Goal: Task Accomplishment & Management: Manage account settings

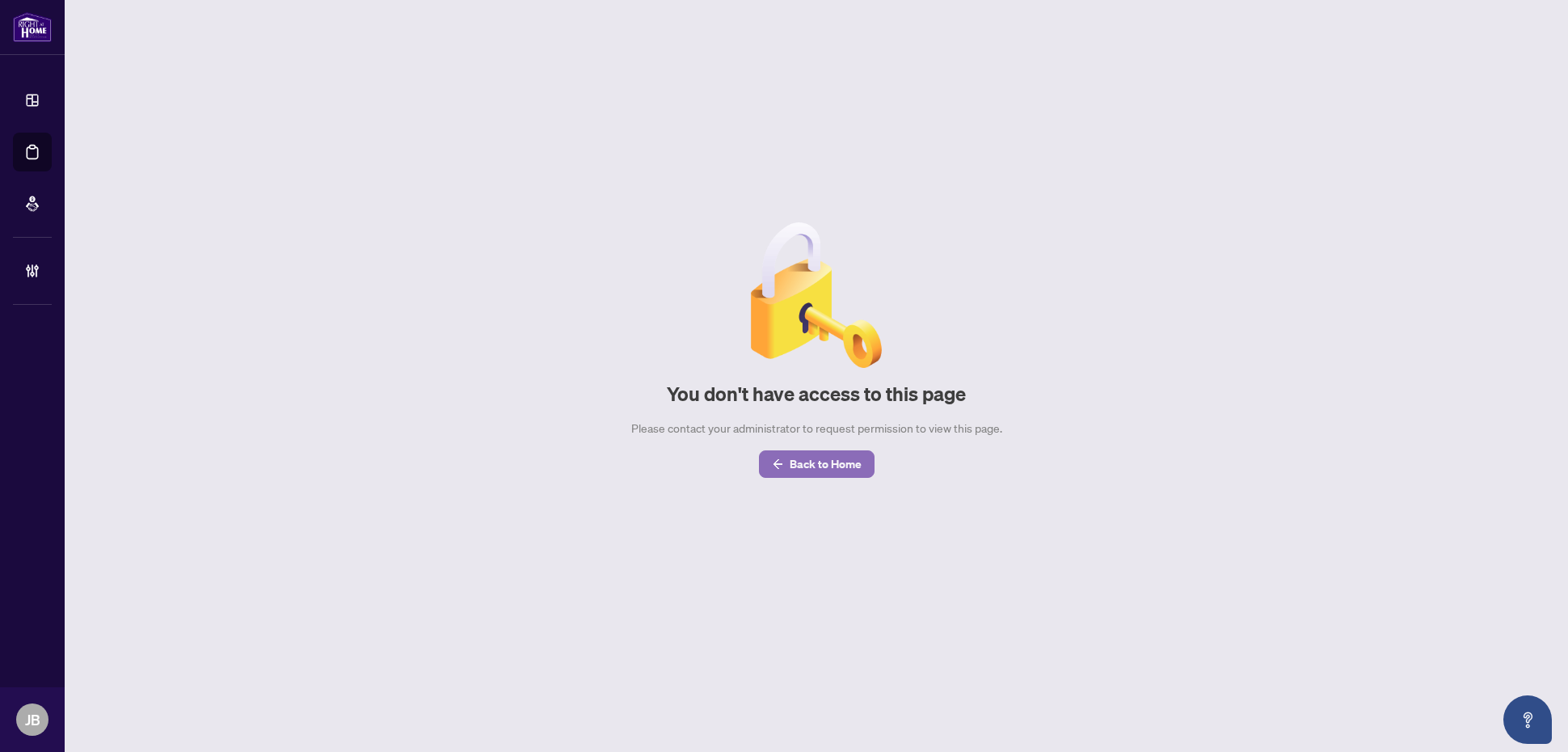
click at [799, 466] on span "Back to Home" at bounding box center [826, 465] width 72 height 26
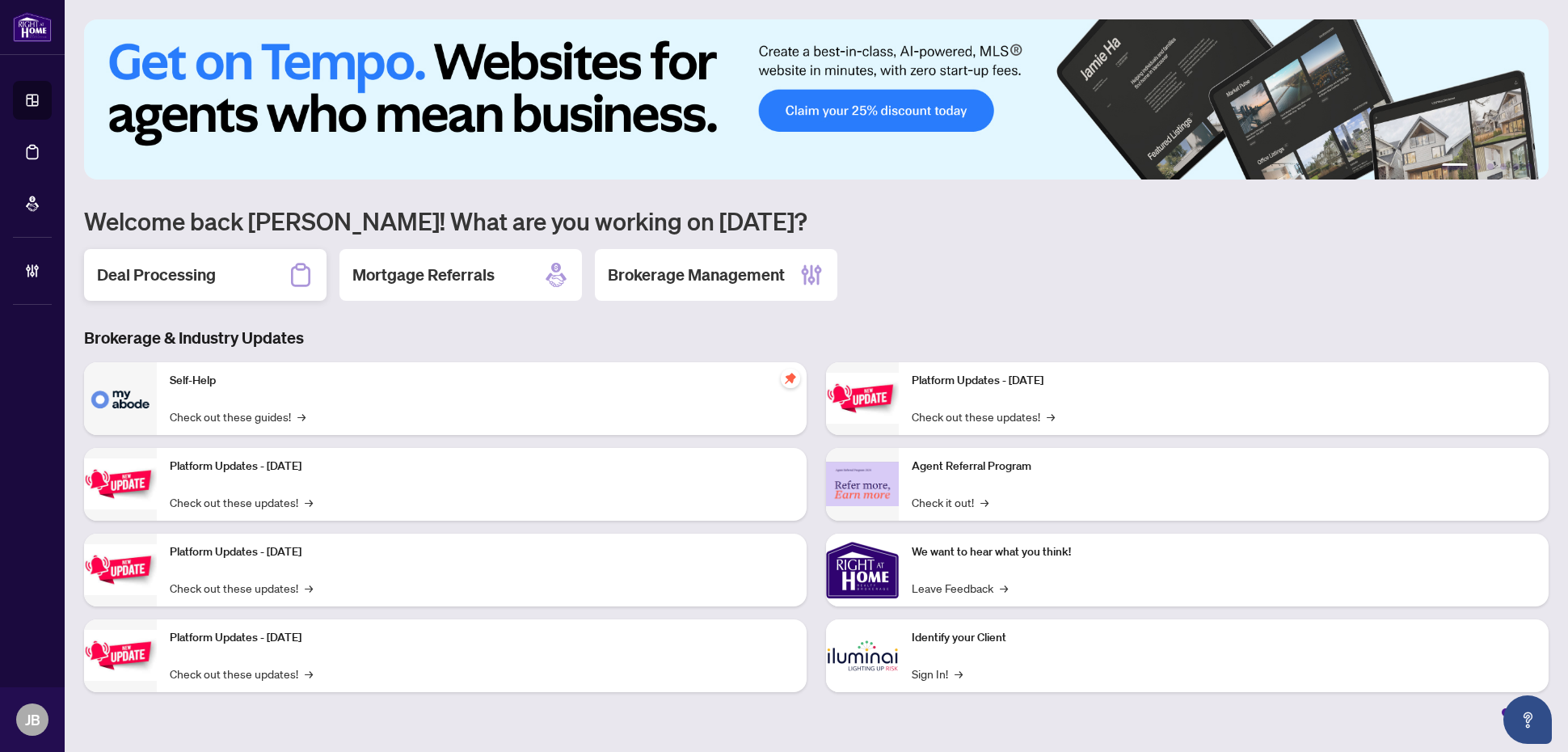
click at [122, 277] on h2 "Deal Processing" at bounding box center [156, 275] width 119 height 23
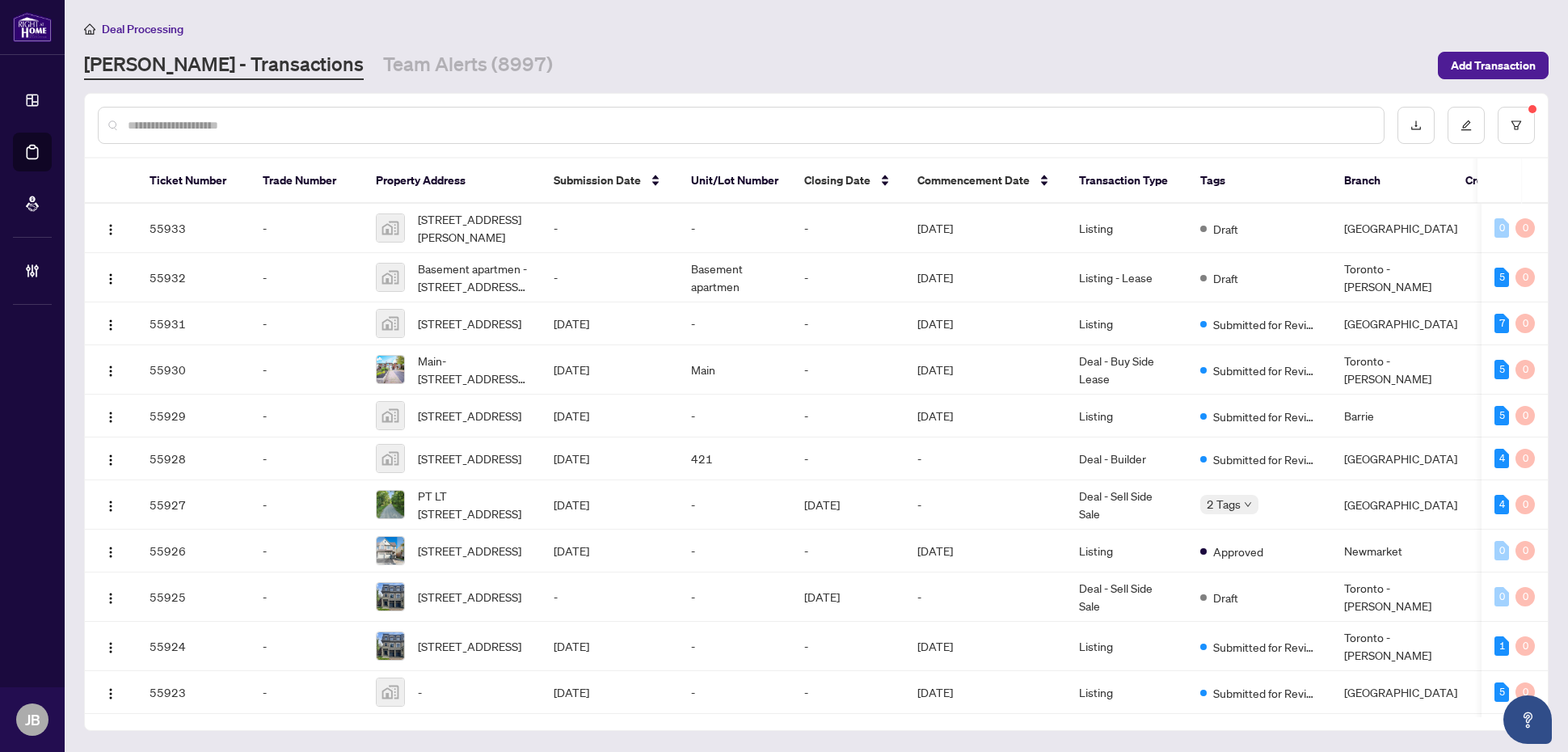
click at [508, 126] on input "text" at bounding box center [749, 125] width 1243 height 17
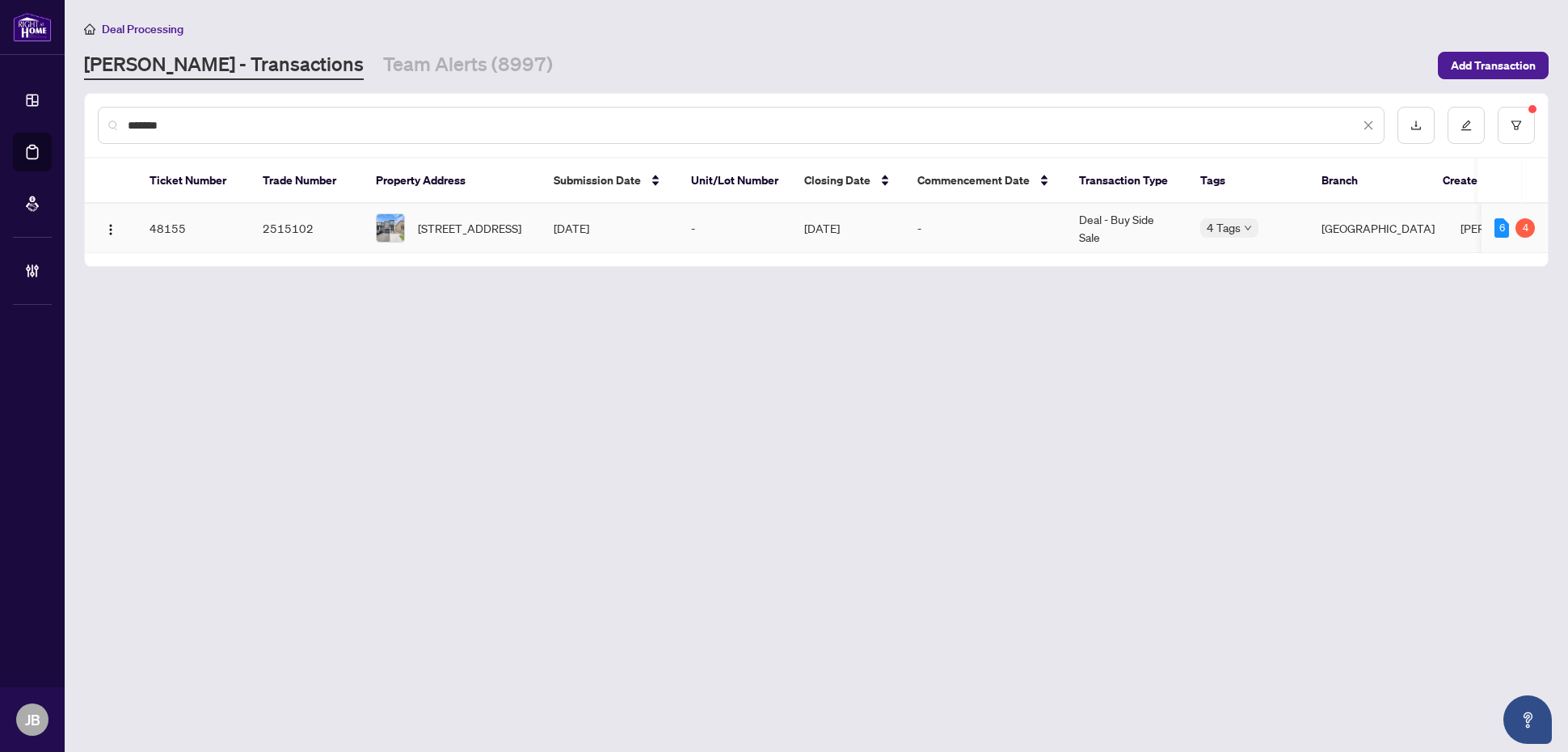
type input "*******"
click at [997, 226] on td "-" at bounding box center [985, 228] width 162 height 49
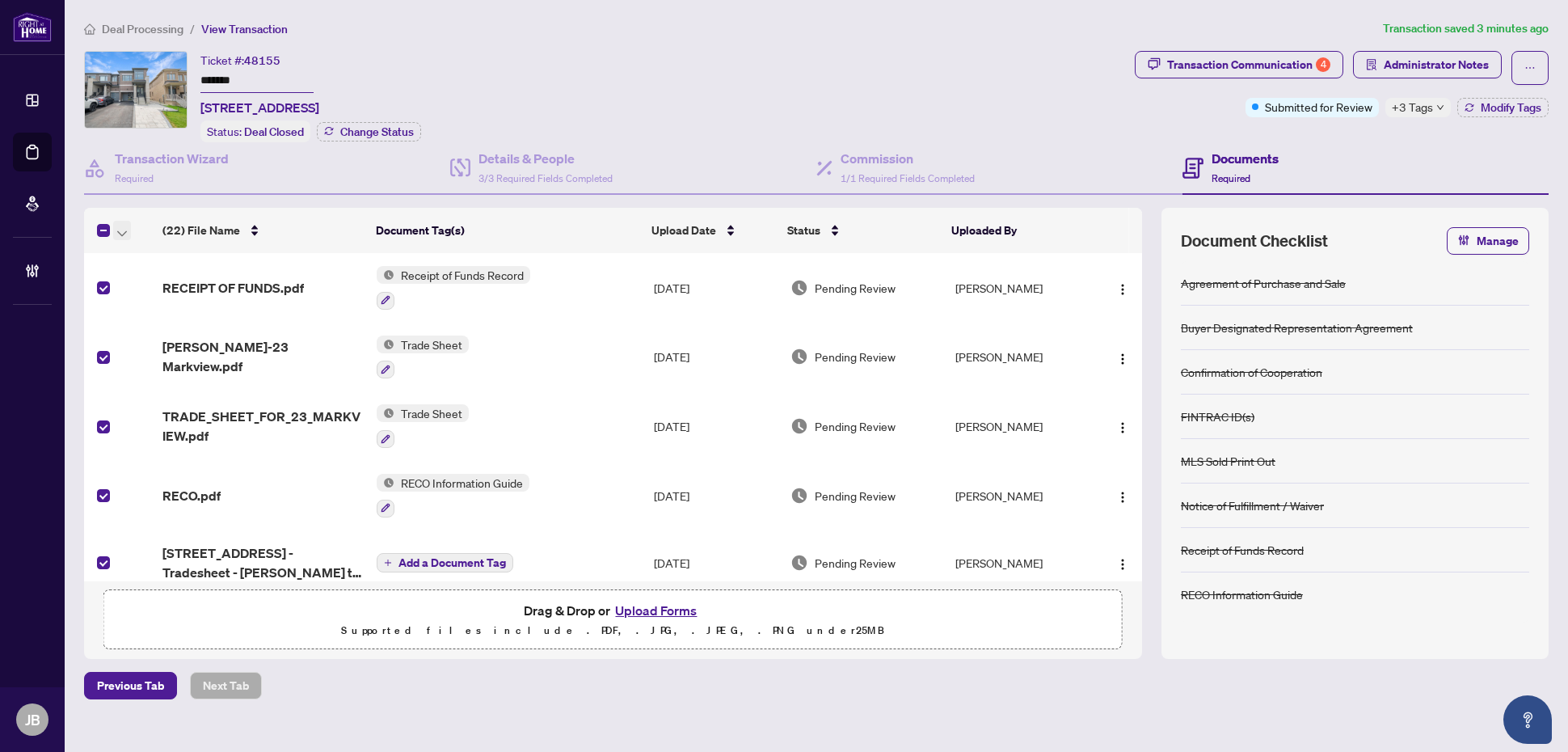
click at [121, 223] on span "button" at bounding box center [121, 231] width 10 height 17
click at [187, 256] on span "Open Selected in New Tab(s)" at bounding box center [197, 255] width 144 height 17
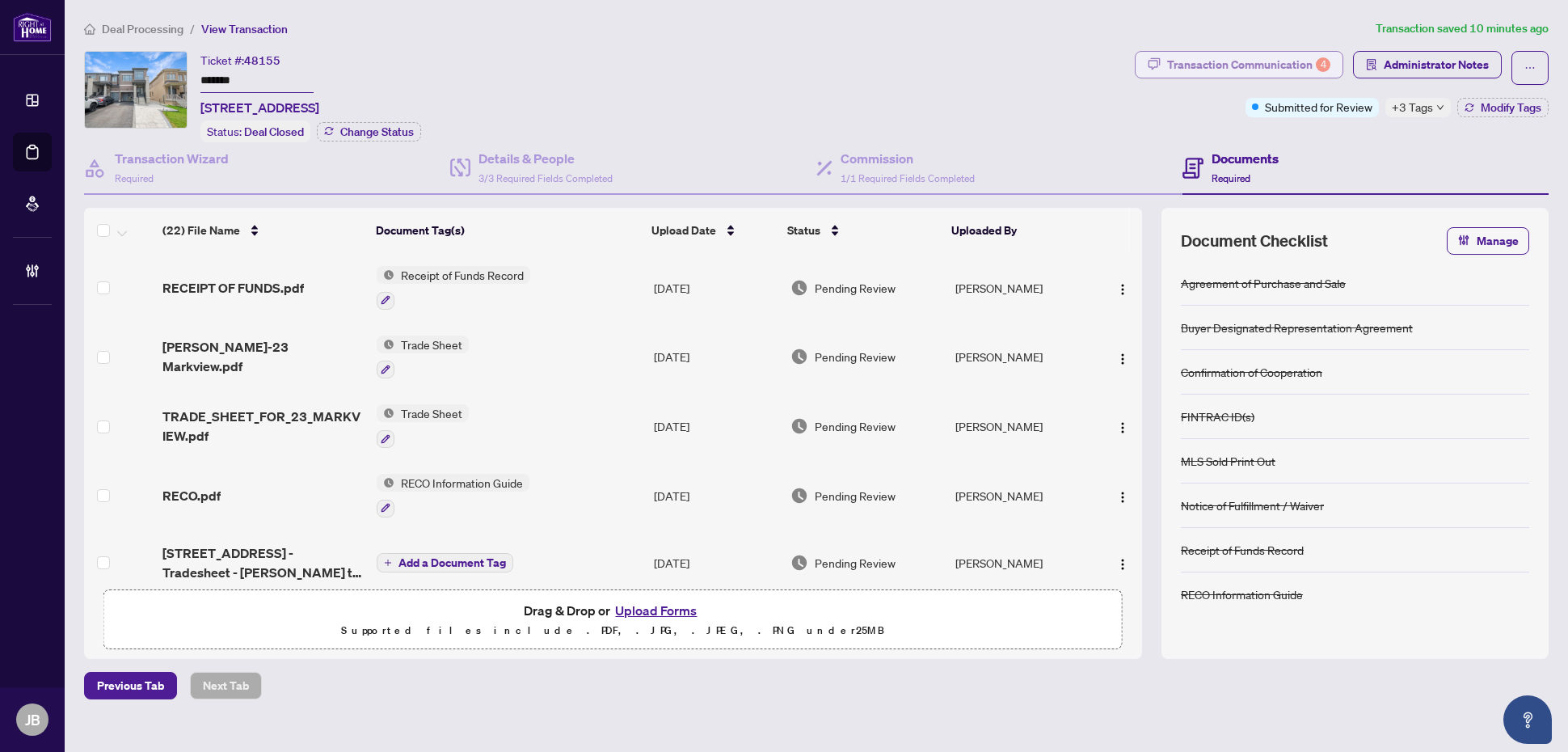
click at [1283, 55] on div "Transaction Communication 4" at bounding box center [1248, 65] width 163 height 26
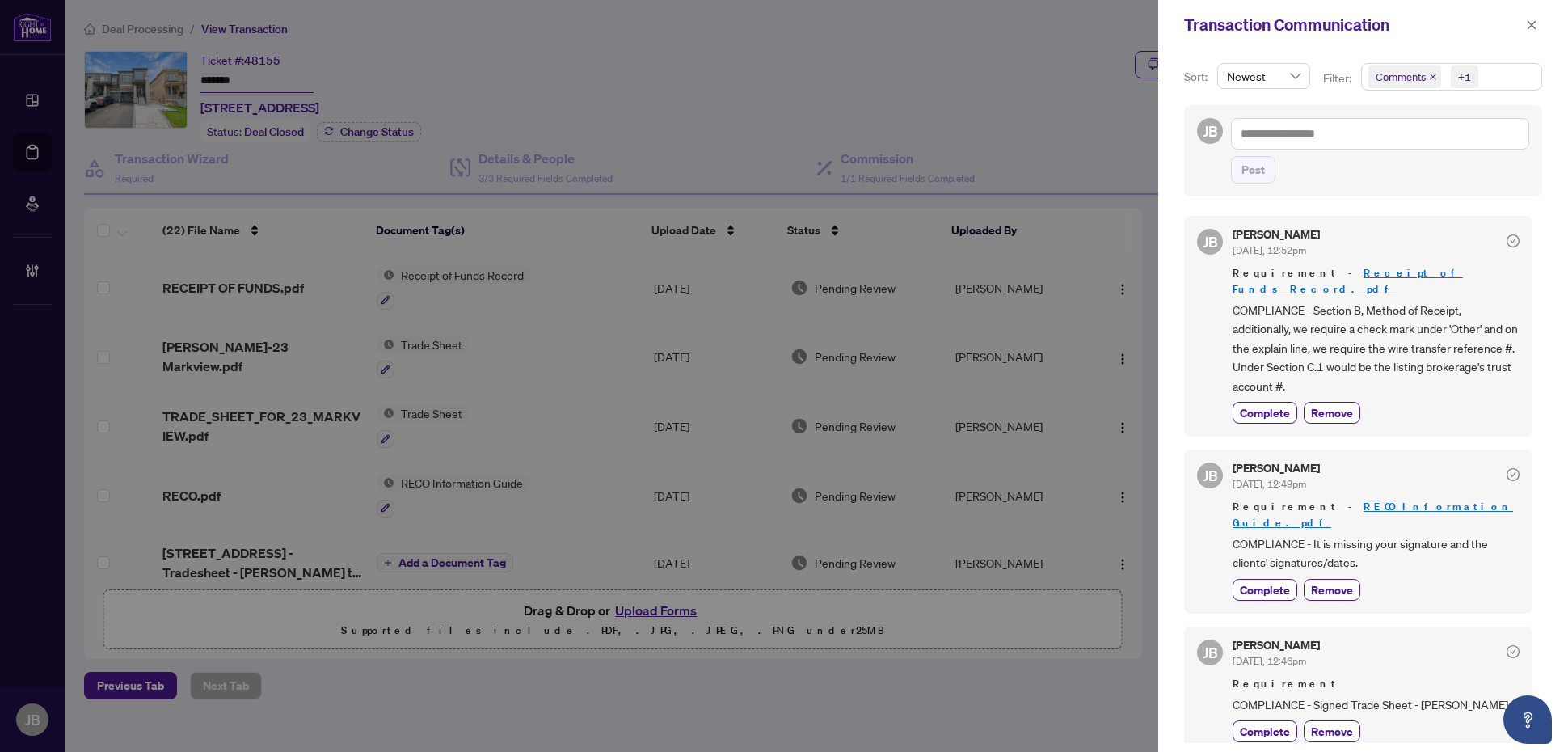
click at [1525, 72] on span "Comments +1" at bounding box center [1452, 77] width 180 height 26
click at [1376, 142] on span "Select Comments" at bounding box center [1378, 144] width 13 height 13
click at [1274, 404] on span "Complete" at bounding box center [1265, 412] width 50 height 17
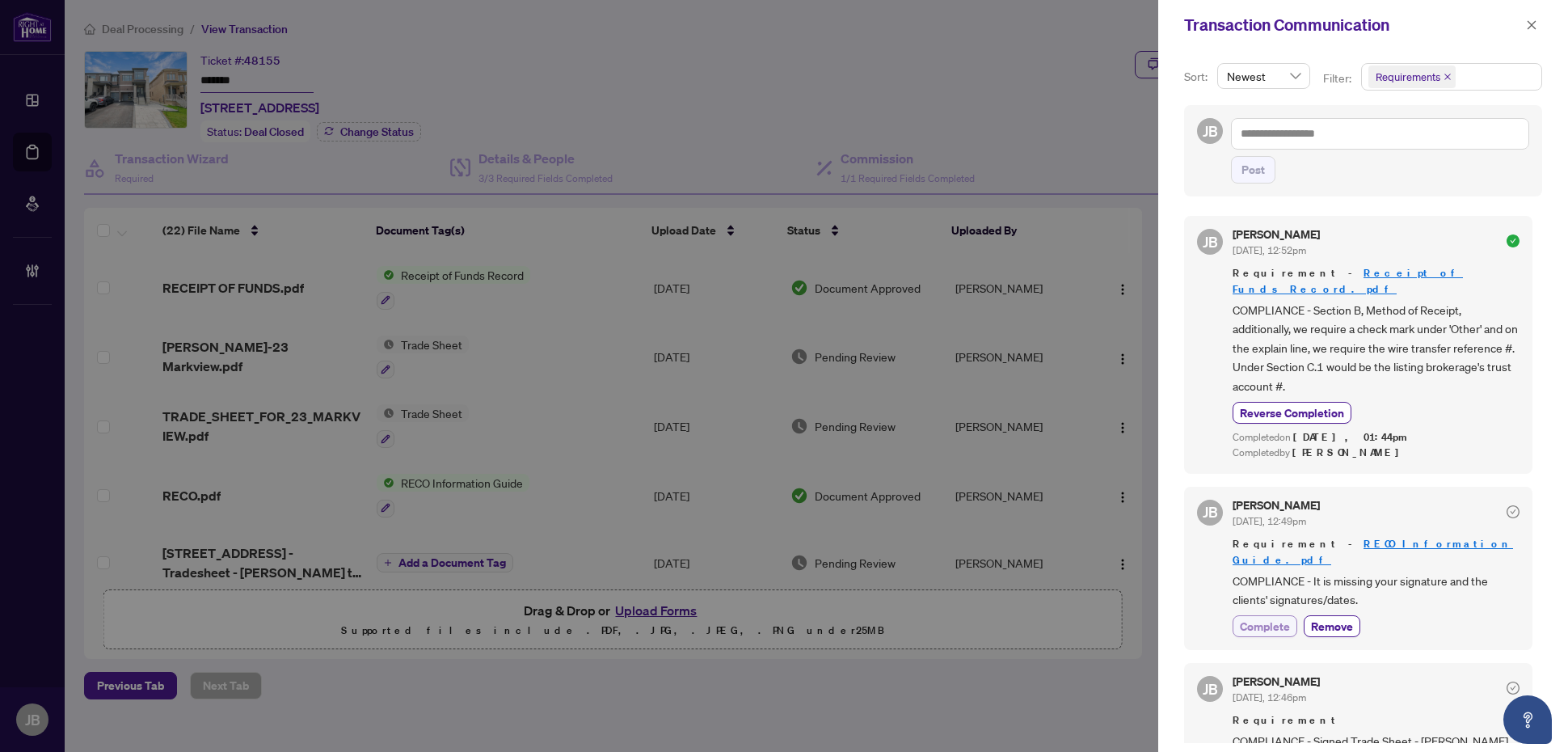
click at [1266, 617] on span "Complete" at bounding box center [1265, 625] width 50 height 17
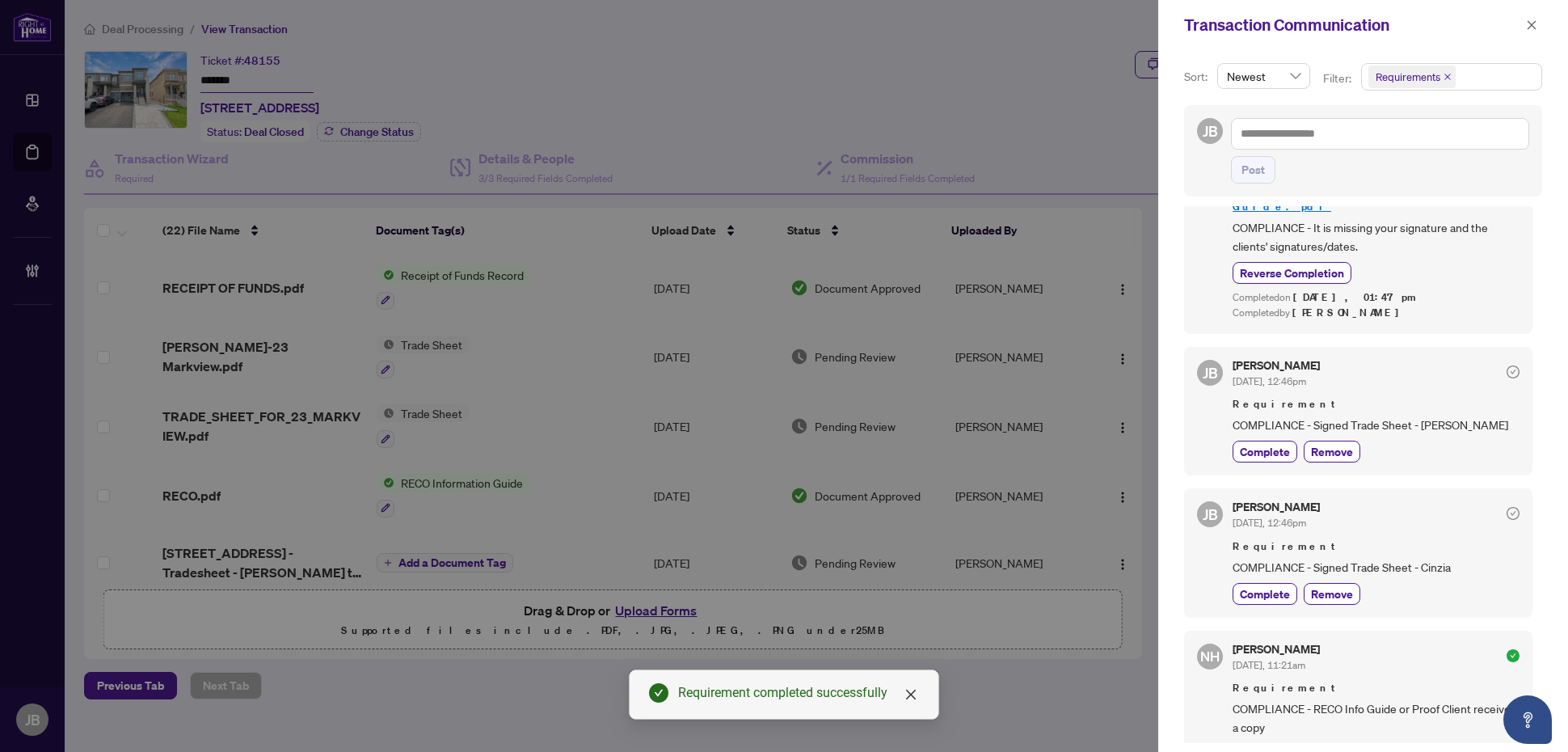
scroll to position [303, 0]
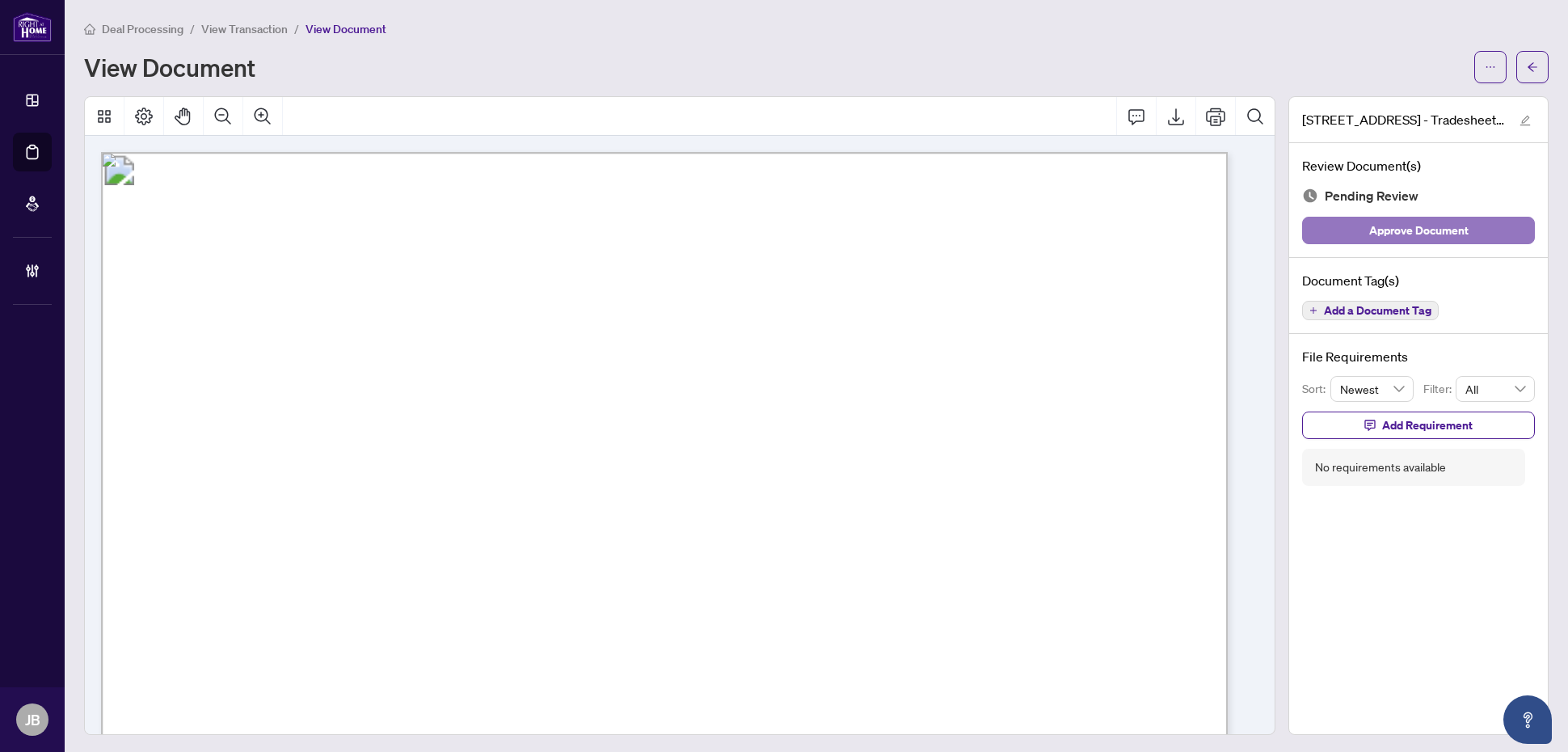
click at [1393, 233] on span "Approve Document" at bounding box center [1420, 231] width 100 height 26
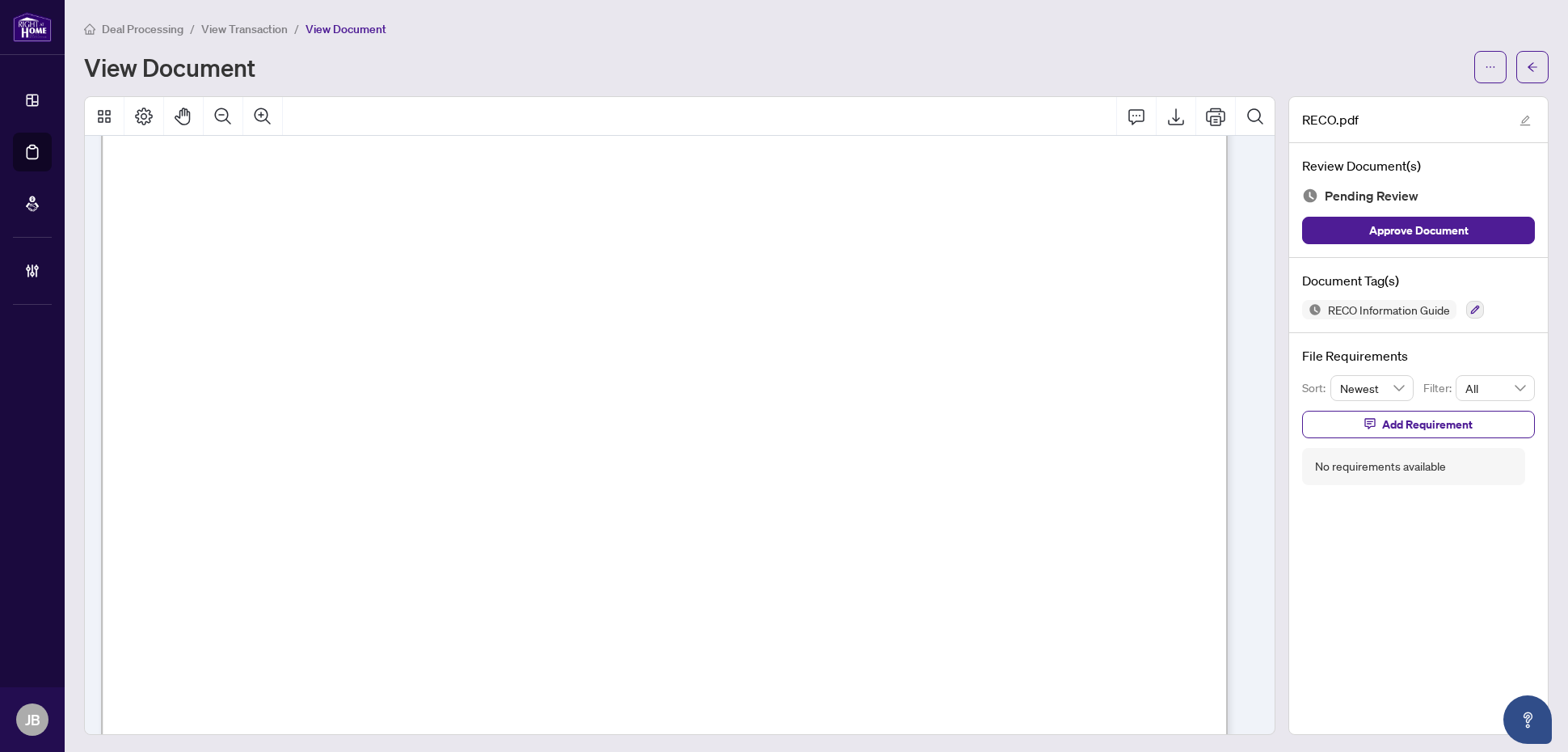
scroll to position [18170, 0]
click at [1254, 305] on icon "button" at bounding box center [1475, 309] width 10 height 10
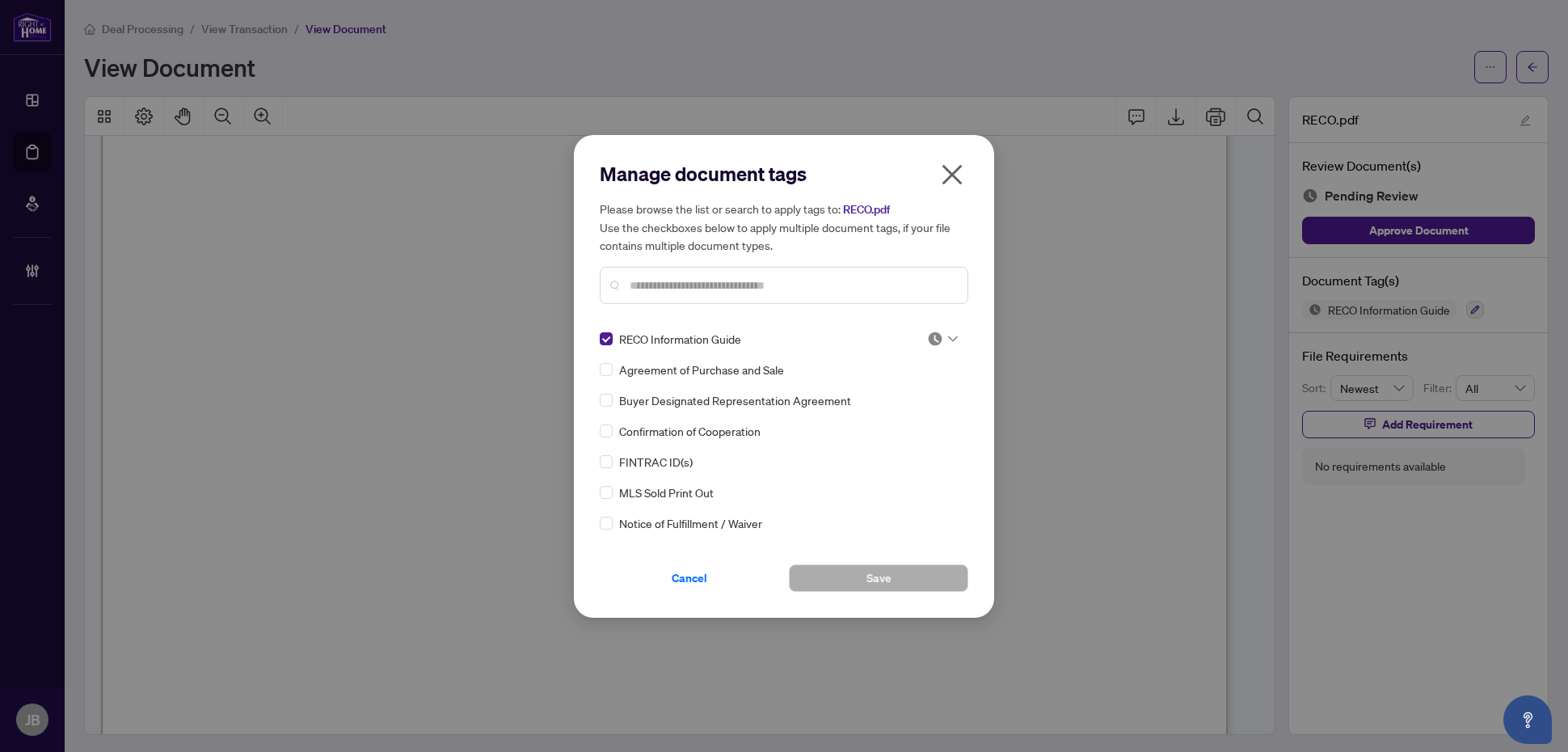
drag, startPoint x: 948, startPoint y: 335, endPoint x: 950, endPoint y: 348, distance: 13.2
click at [950, 335] on icon at bounding box center [952, 338] width 10 height 6
click at [924, 417] on div "Approved" at bounding box center [890, 417] width 104 height 17
click at [893, 576] on button "Save" at bounding box center [879, 577] width 180 height 27
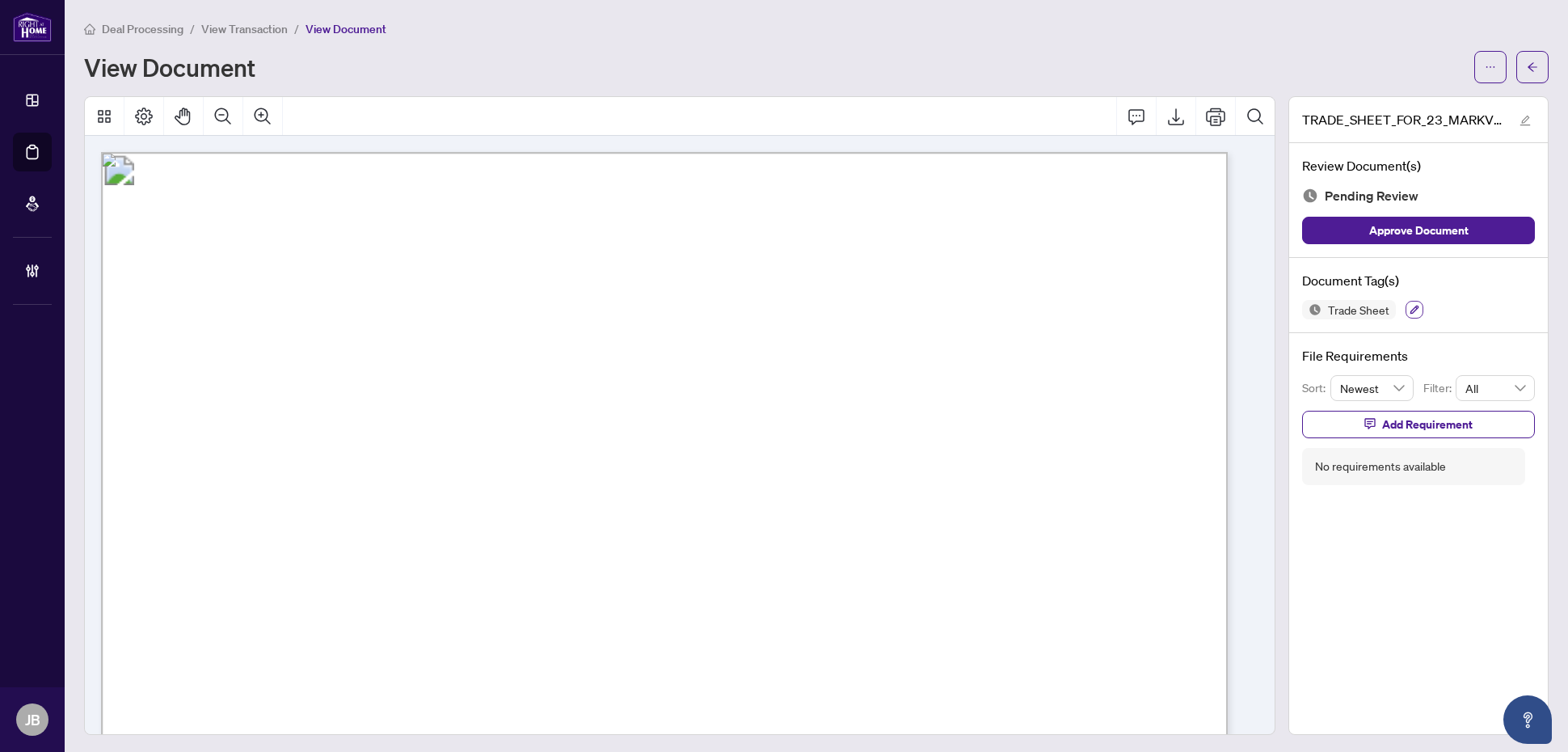
click at [1254, 312] on icon "button" at bounding box center [1415, 310] width 9 height 9
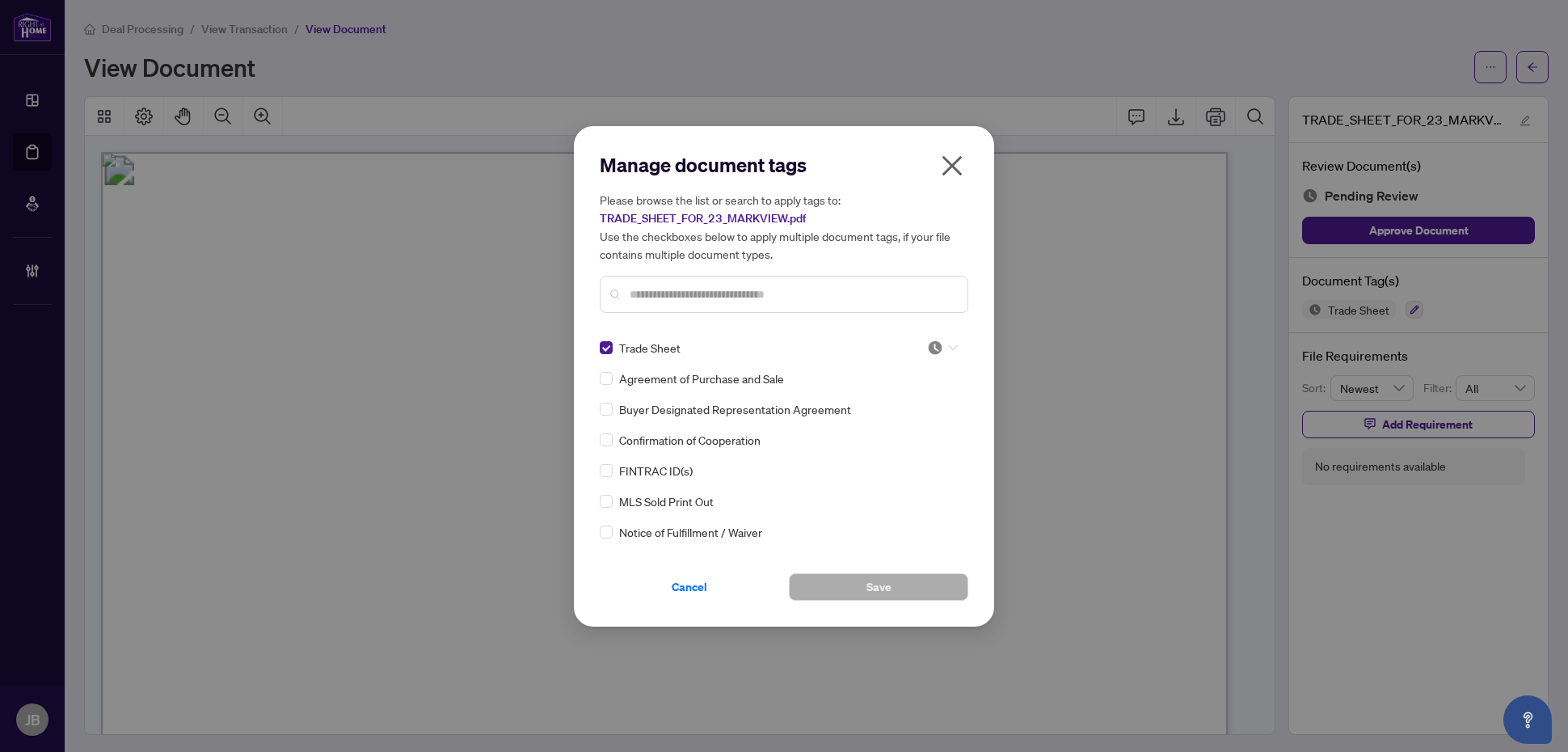
drag, startPoint x: 947, startPoint y: 340, endPoint x: 913, endPoint y: 397, distance: 66.4
click at [948, 340] on div at bounding box center [942, 348] width 31 height 17
click at [879, 429] on div "Approved" at bounding box center [890, 426] width 104 height 17
click at [869, 590] on span "Save" at bounding box center [879, 587] width 25 height 26
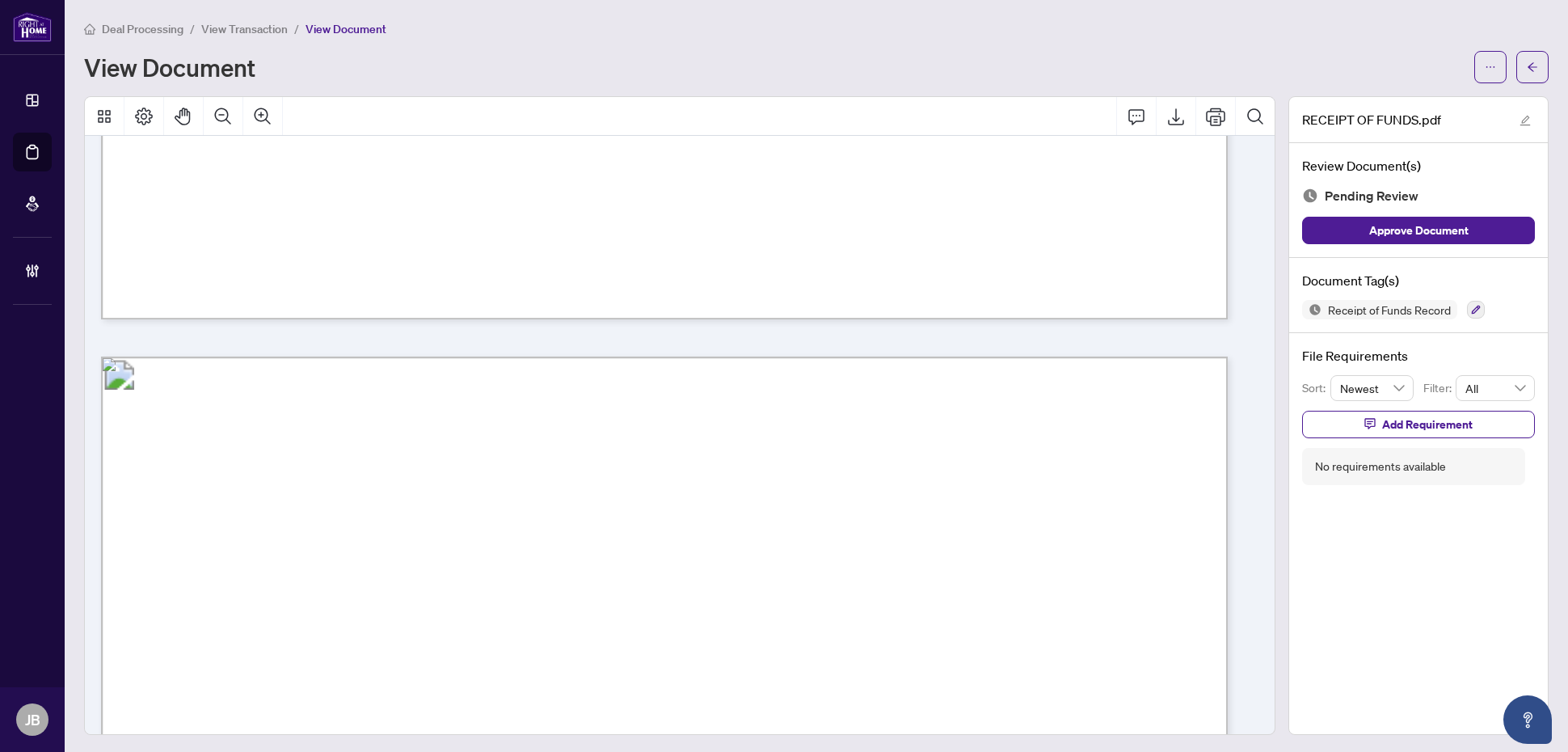
scroll to position [1516, 0]
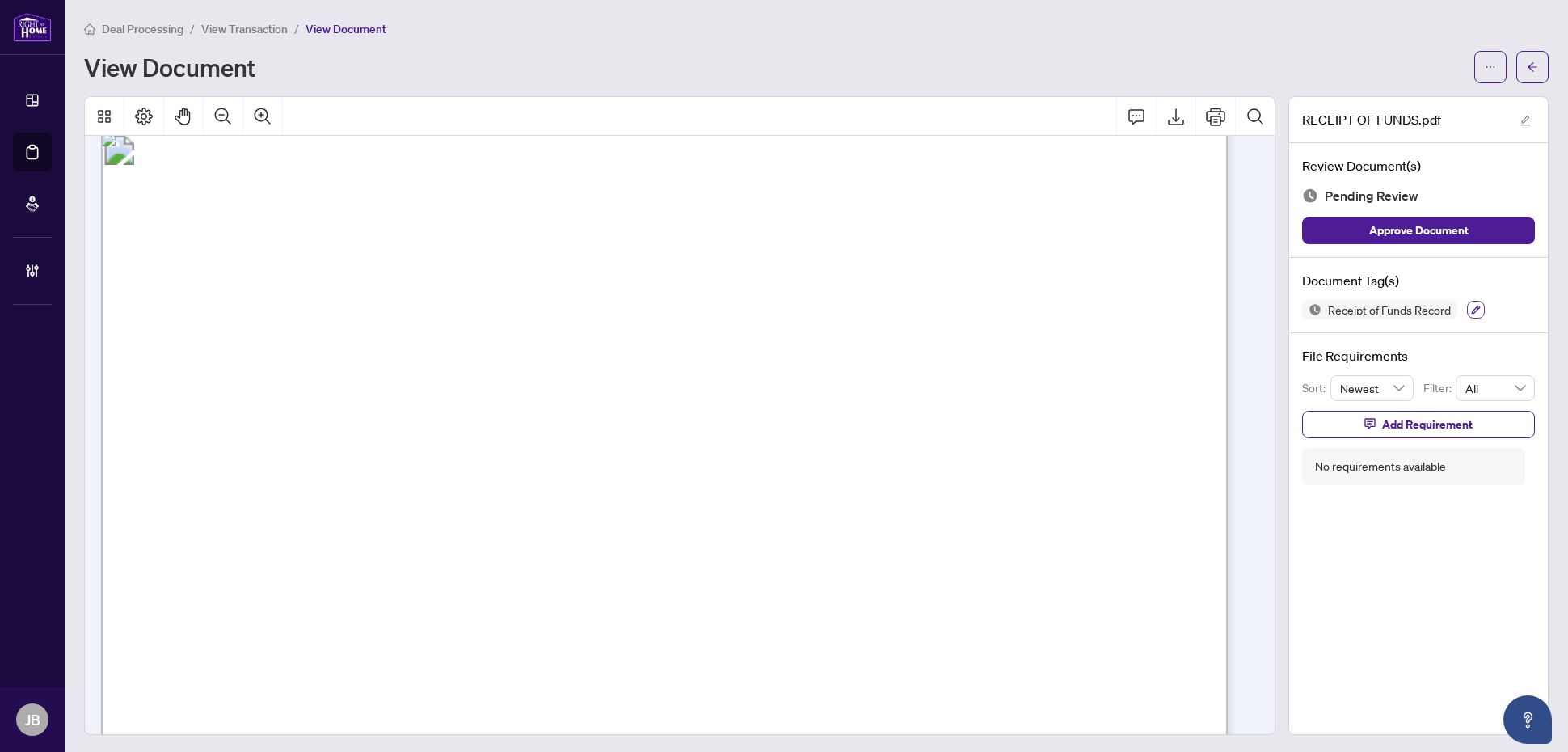
click at [1254, 305] on span "button" at bounding box center [1475, 310] width 10 height 10
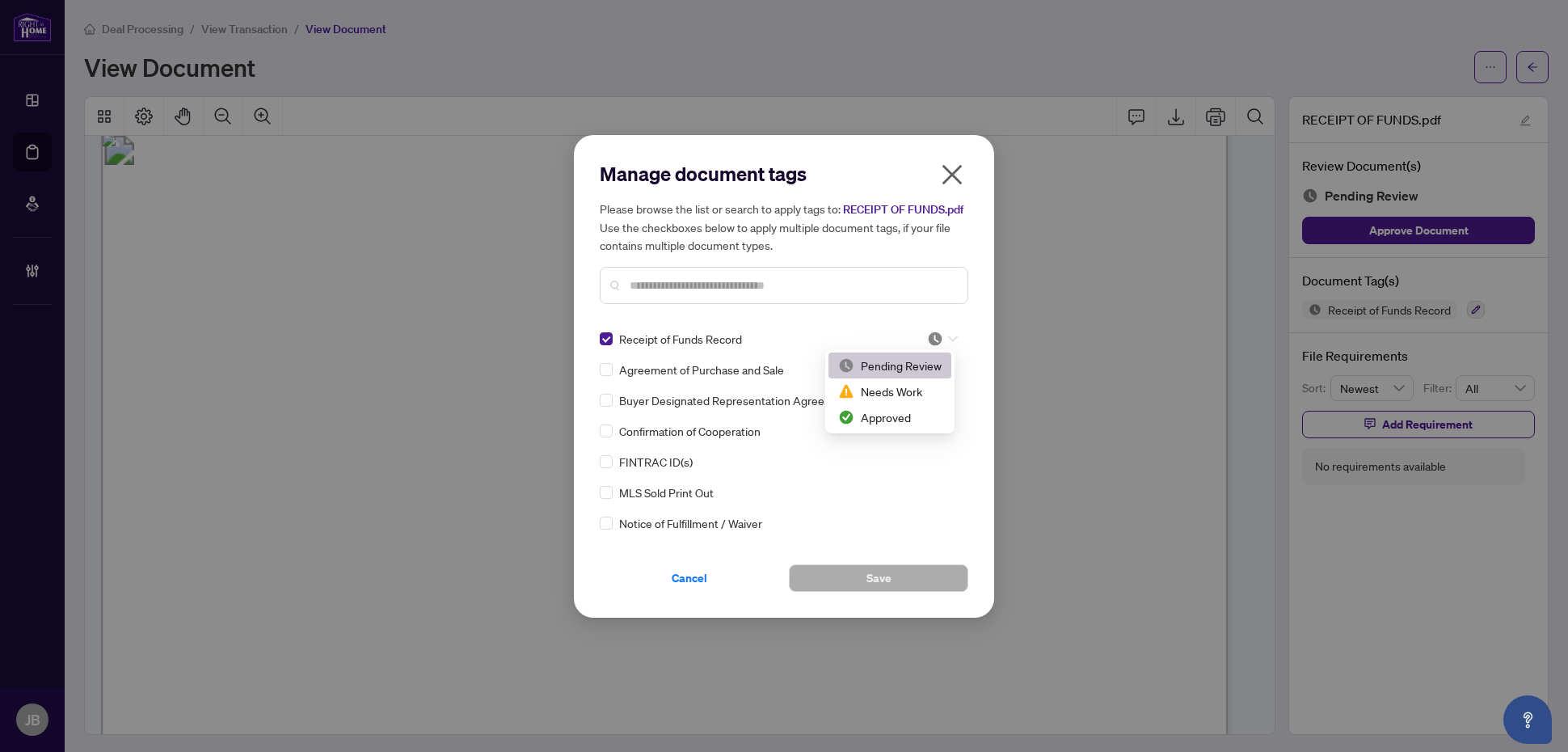
click at [948, 335] on icon at bounding box center [952, 338] width 10 height 6
click at [900, 414] on div "Approved" at bounding box center [890, 417] width 104 height 17
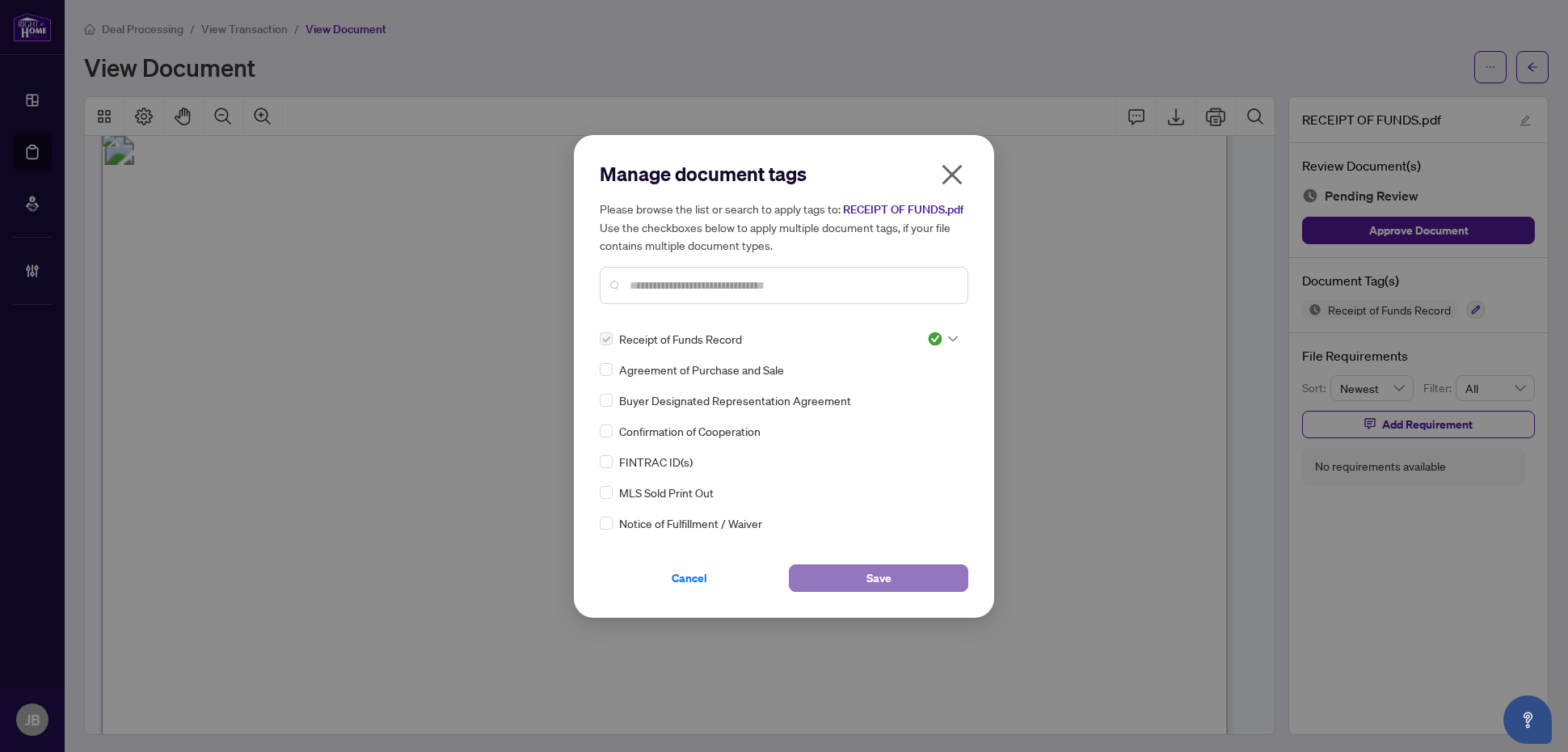
click at [875, 572] on span "Save" at bounding box center [879, 578] width 25 height 26
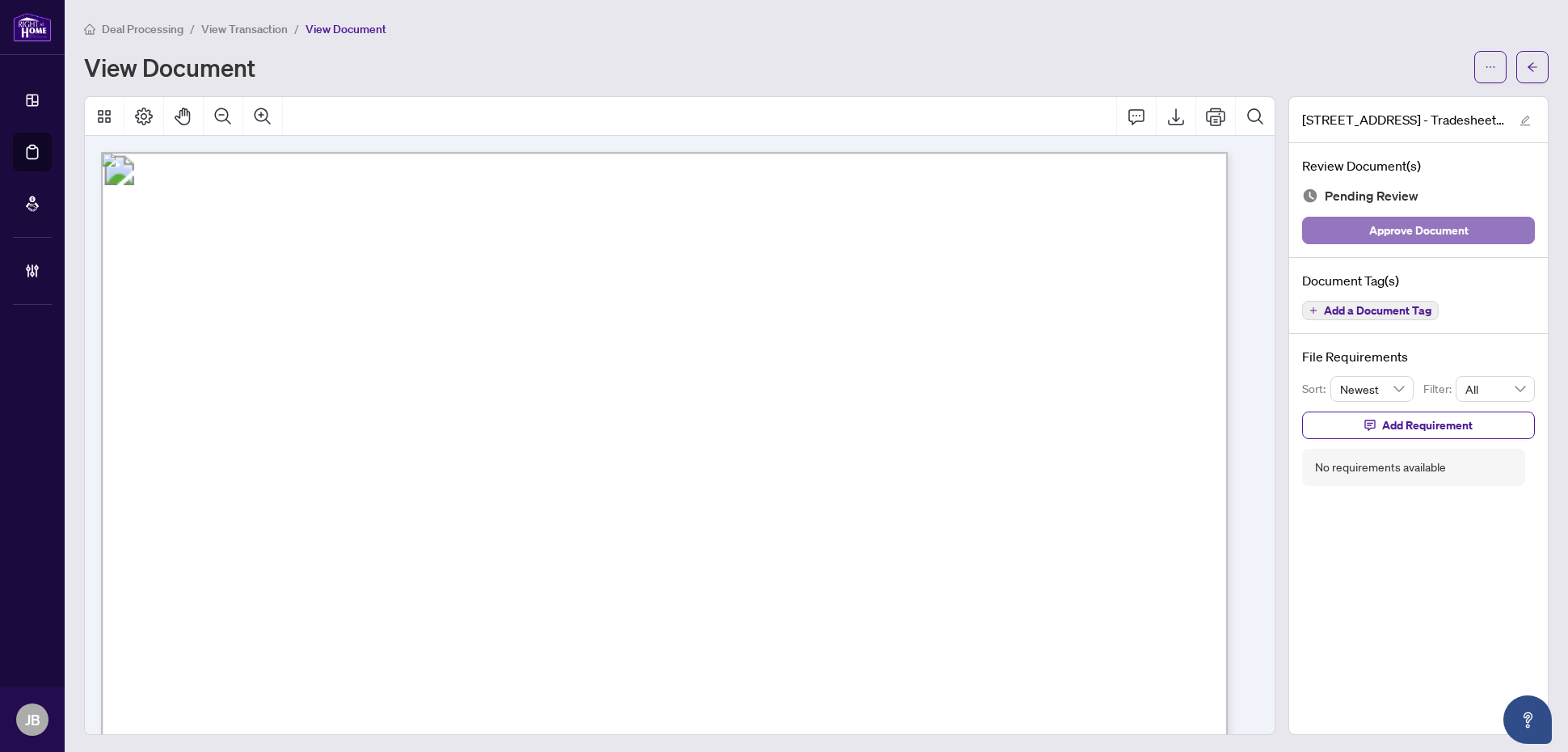
click at [1254, 231] on span "Approve Document" at bounding box center [1420, 231] width 100 height 26
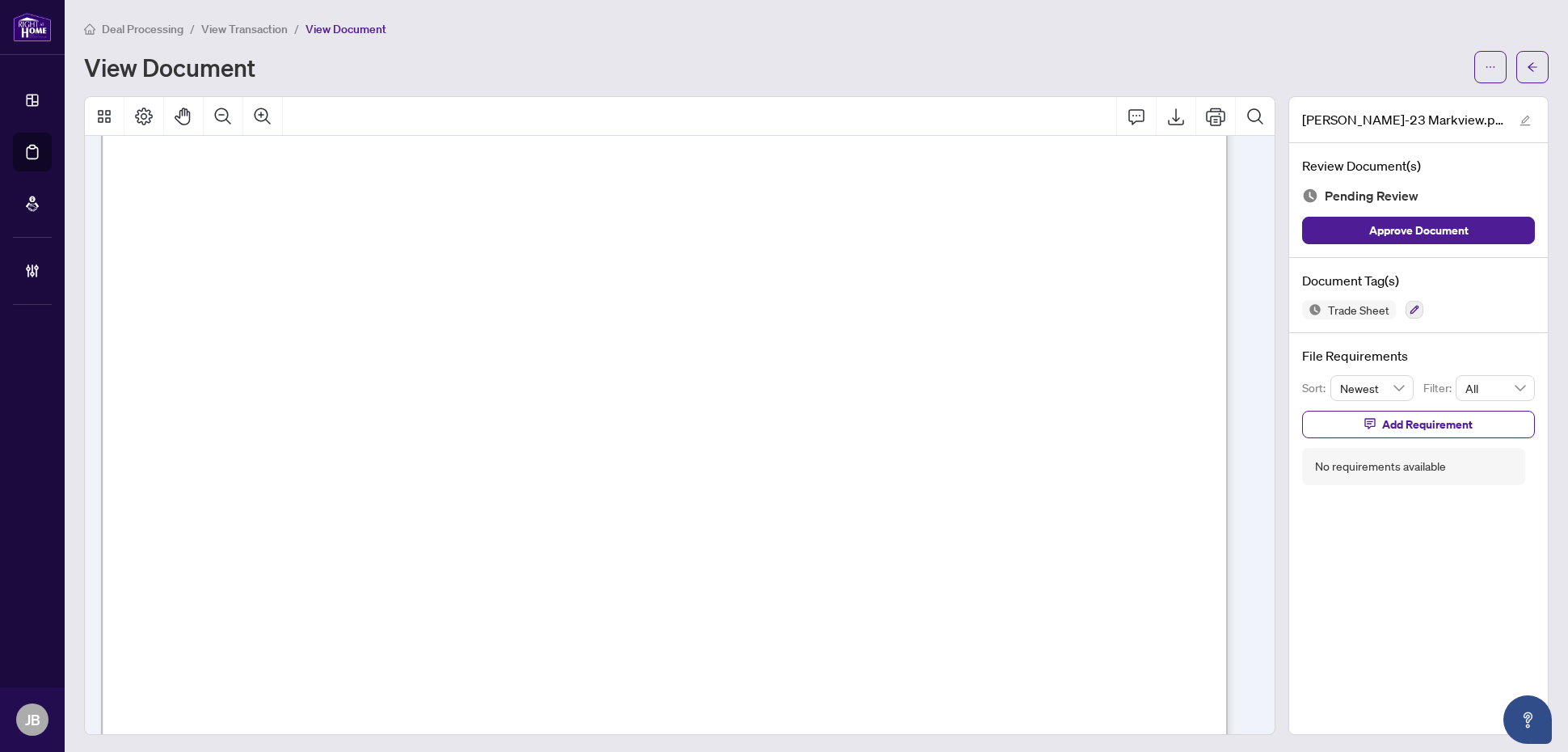
scroll to position [607, 0]
click at [1254, 312] on button "button" at bounding box center [1414, 309] width 17 height 17
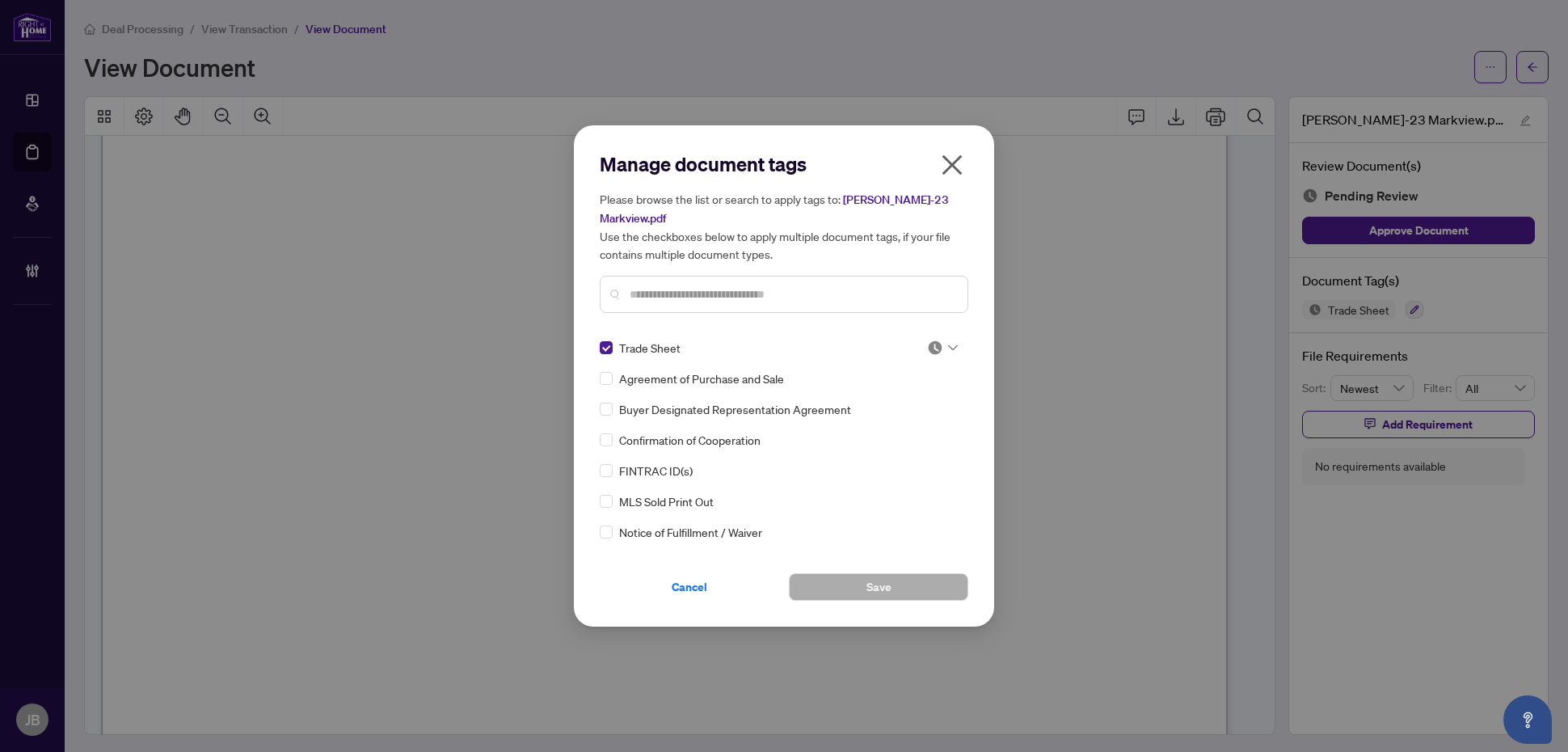
click at [951, 345] on icon at bounding box center [952, 348] width 10 height 5
click at [891, 417] on div "Approved" at bounding box center [890, 417] width 104 height 17
click at [886, 576] on span "Save" at bounding box center [879, 587] width 25 height 26
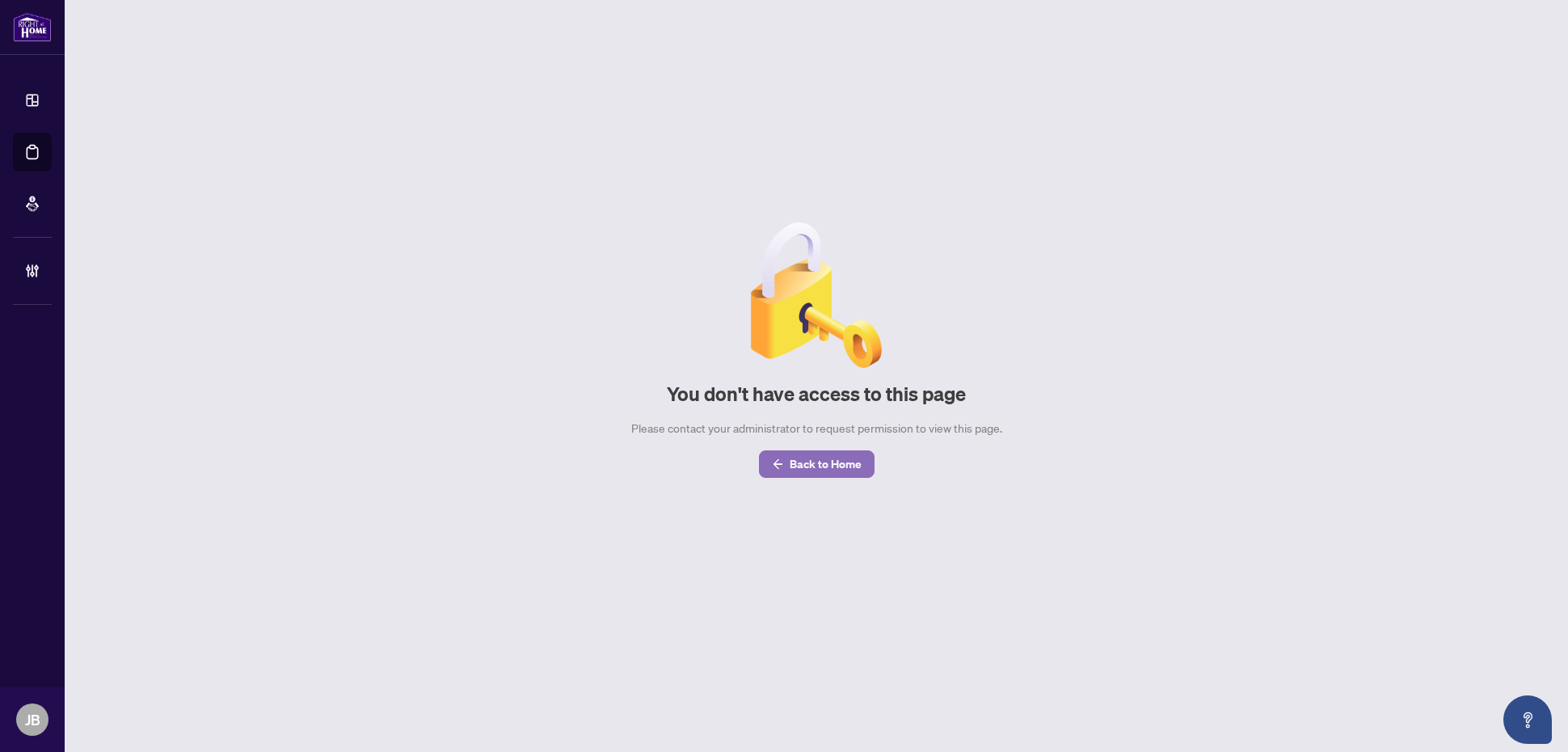
click at [825, 469] on span "Back to Home" at bounding box center [826, 465] width 72 height 26
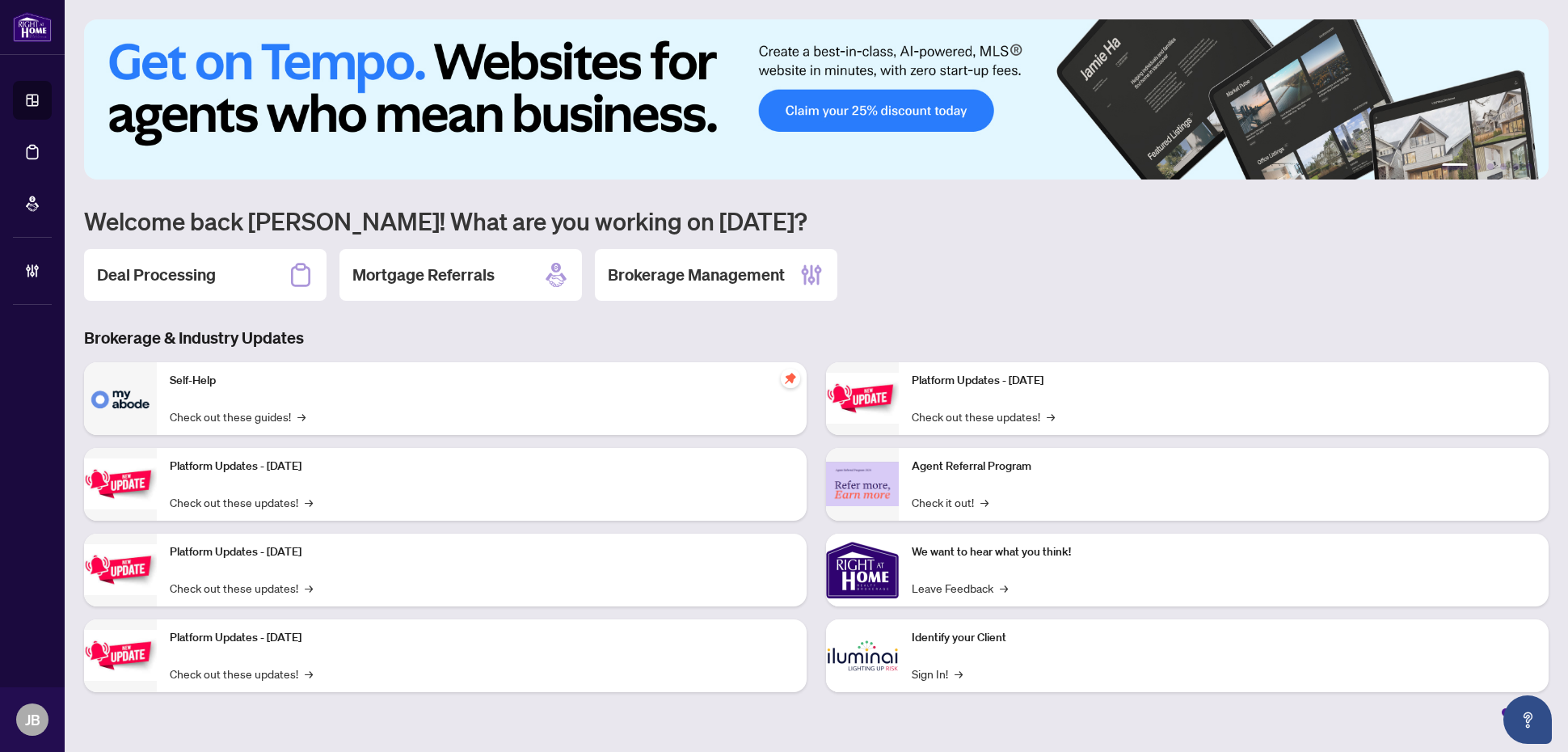
click at [220, 260] on div "Deal Processing" at bounding box center [205, 274] width 243 height 52
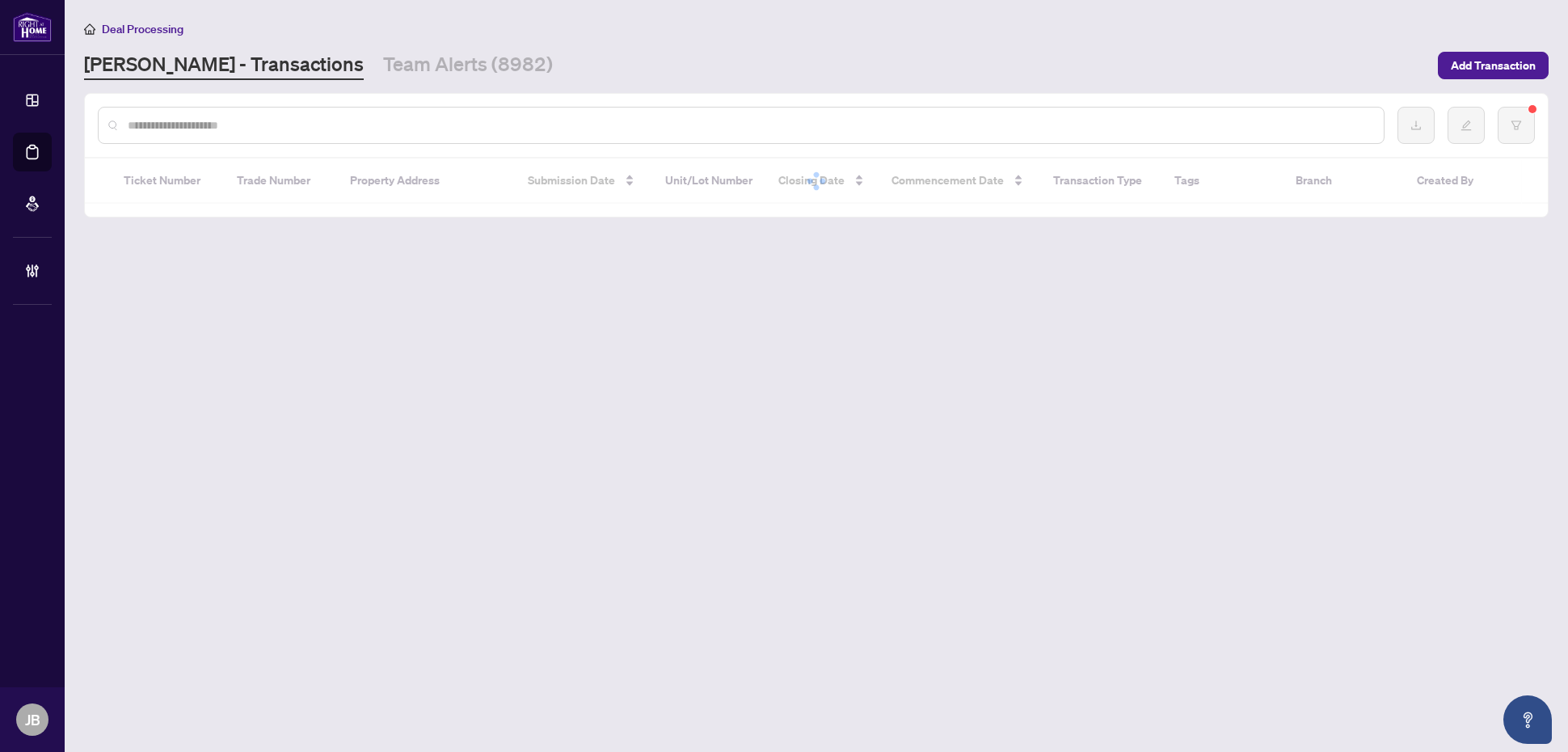
click at [499, 119] on input "text" at bounding box center [749, 125] width 1243 height 17
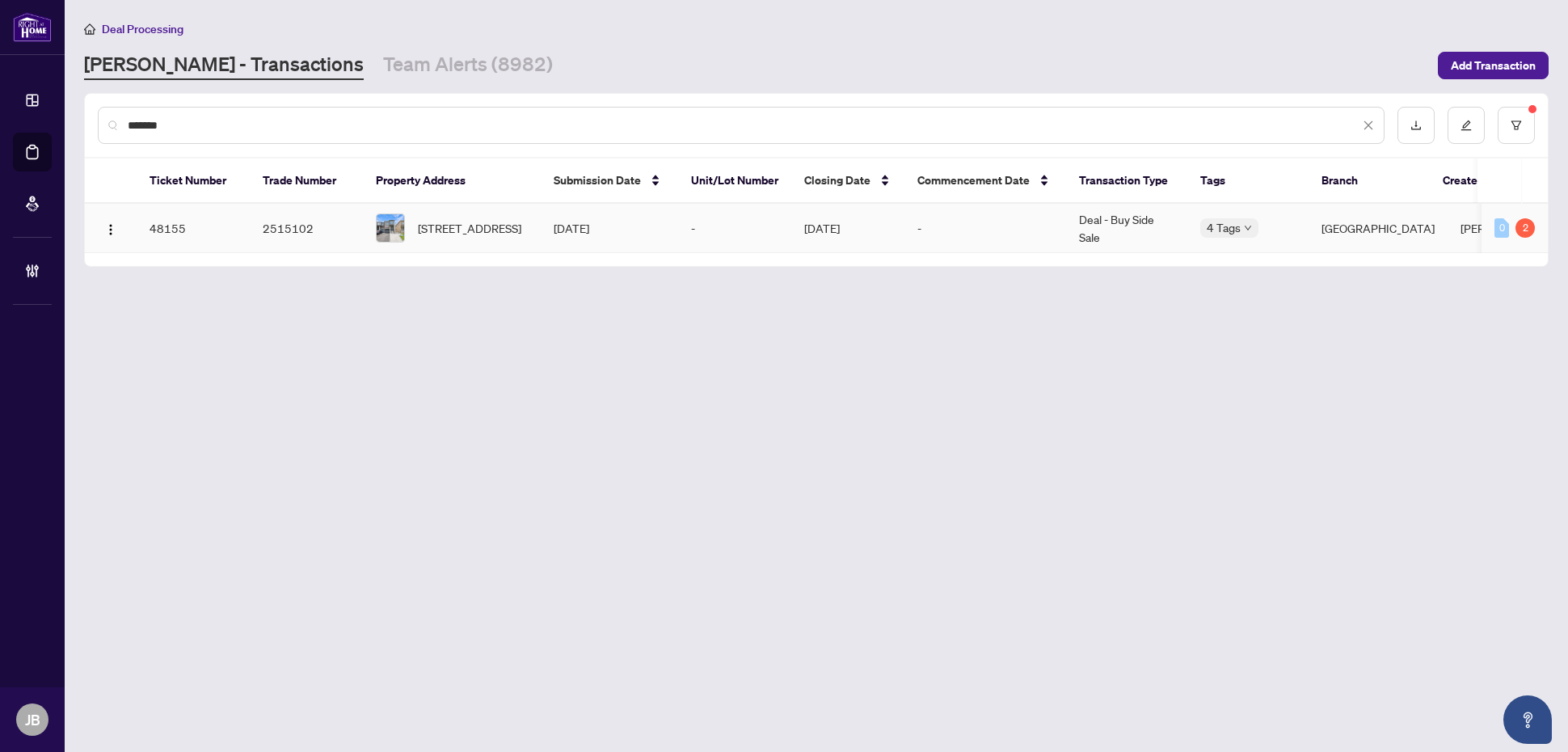
type input "*******"
click at [1104, 224] on td "Deal - Buy Side Sale" at bounding box center [1126, 228] width 121 height 49
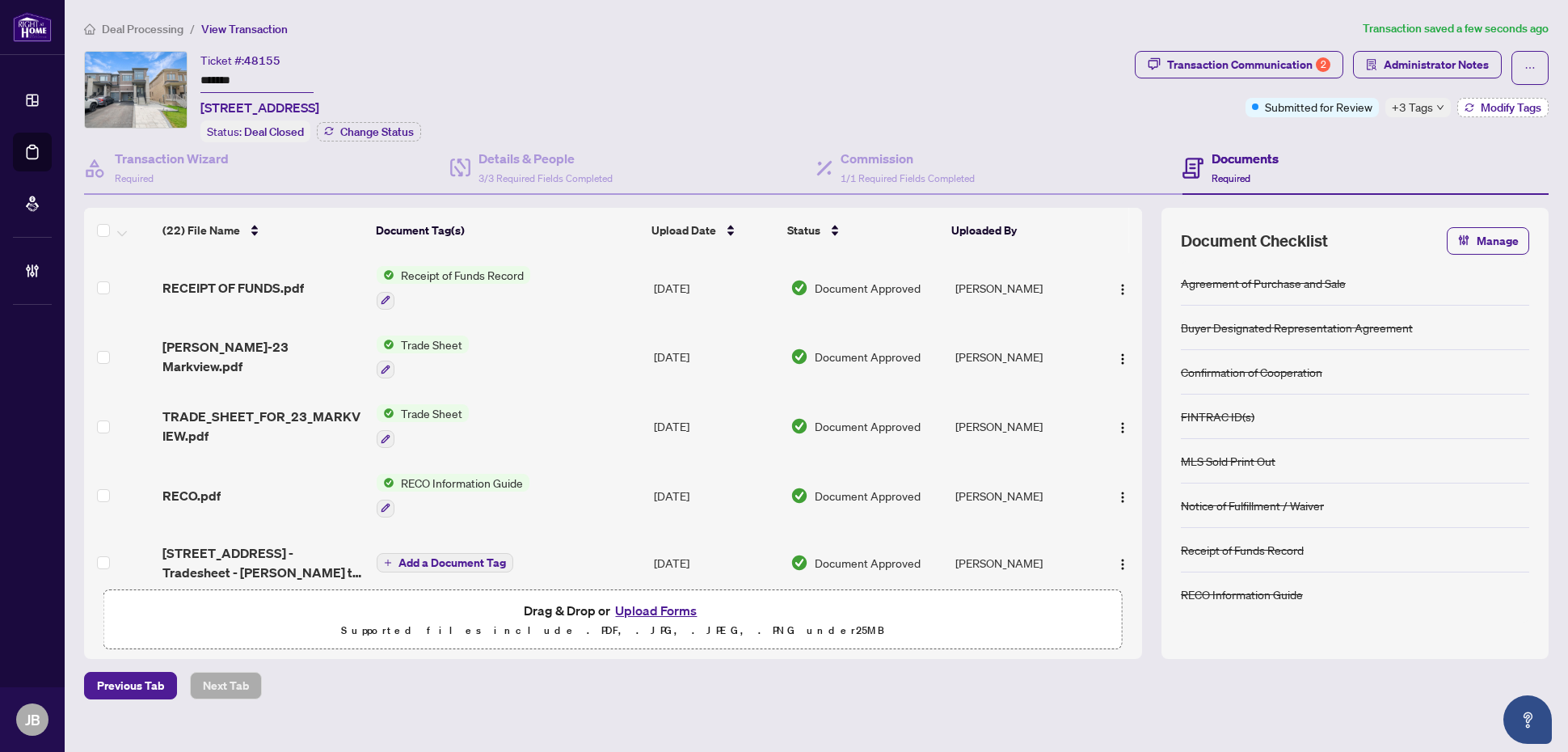
click at [1489, 104] on span "Modify Tags" at bounding box center [1510, 107] width 60 height 11
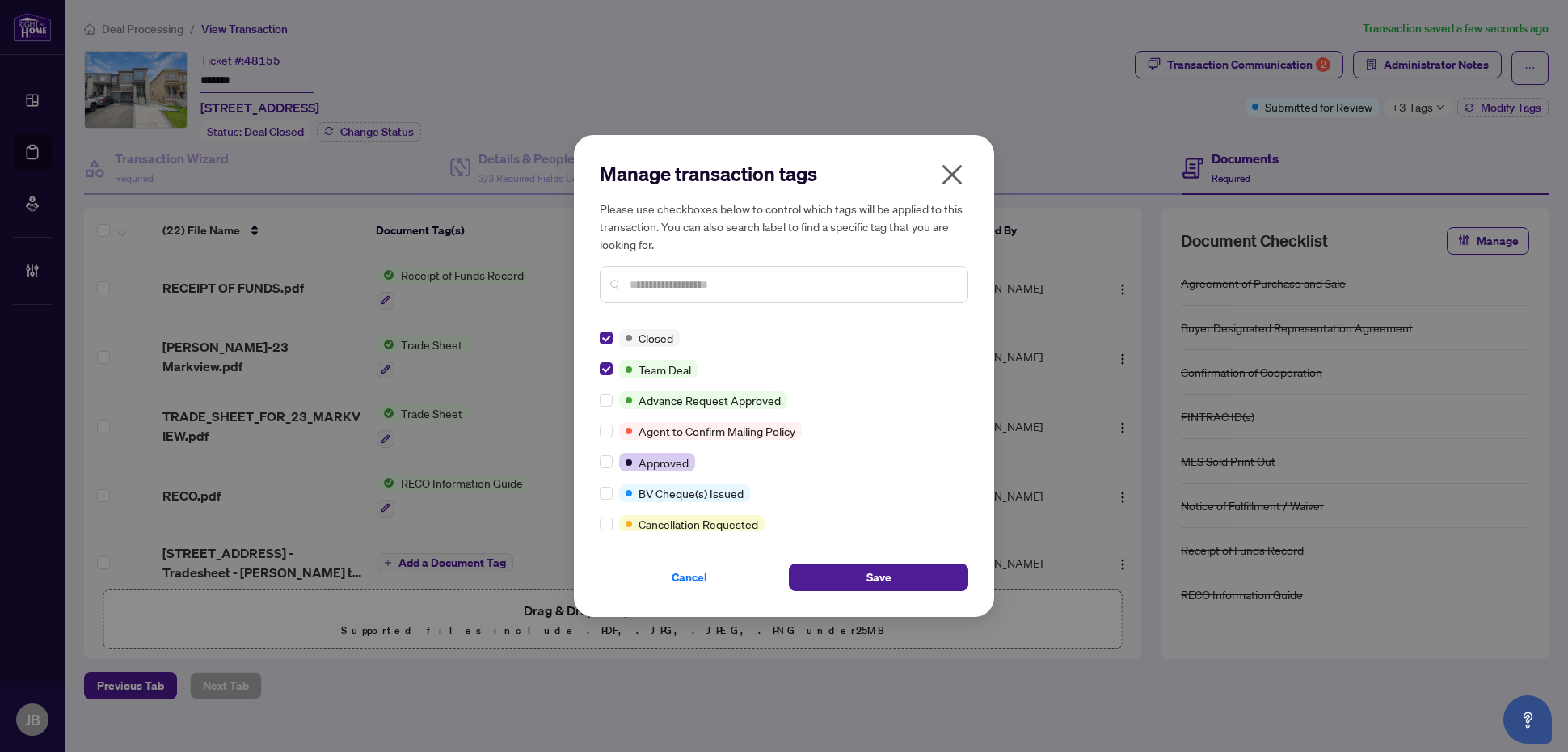
click at [677, 279] on input "text" at bounding box center [792, 285] width 325 height 17
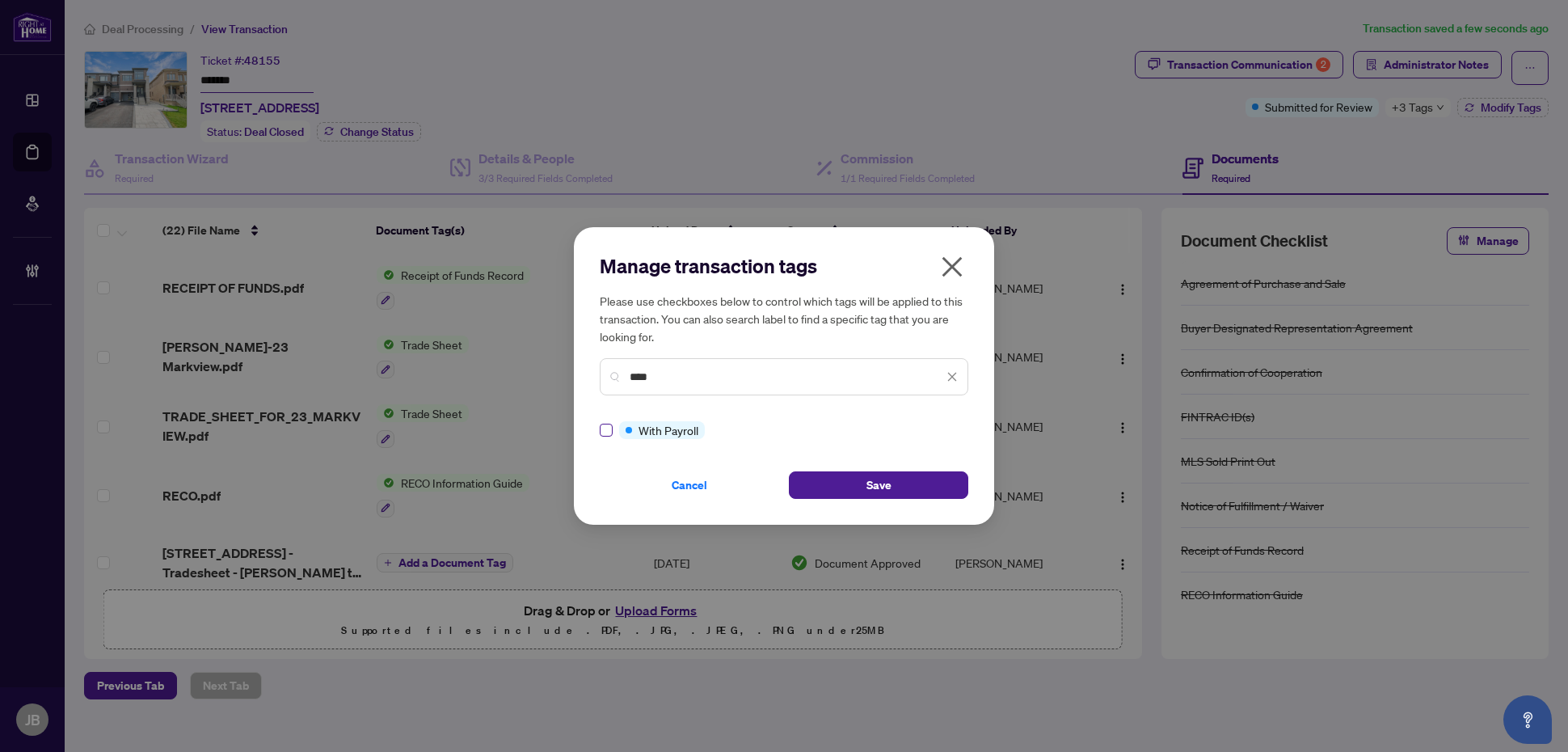
type input "****"
click at [862, 492] on button "Save" at bounding box center [879, 485] width 180 height 27
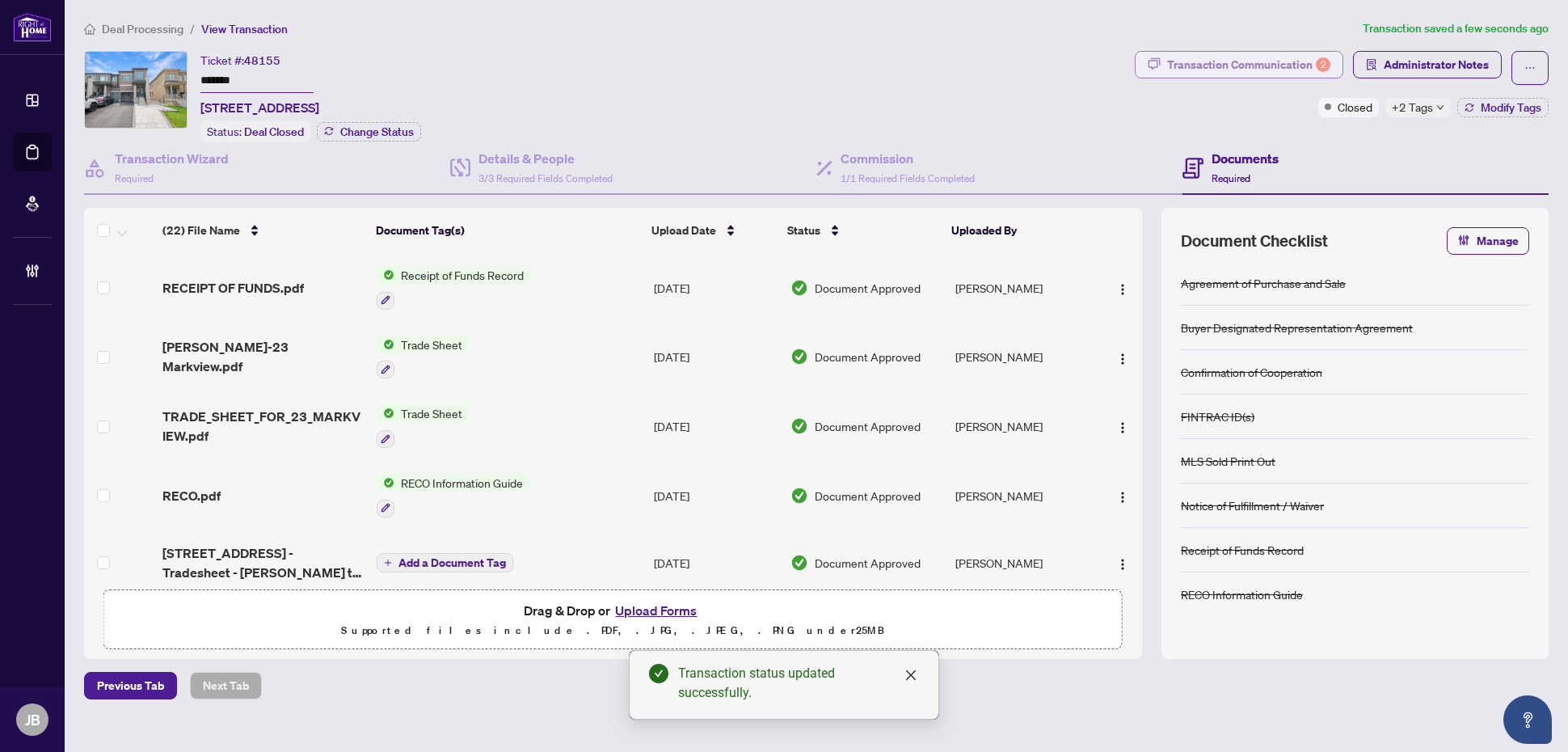
click at [1275, 62] on div "Transaction Communication 2" at bounding box center [1248, 65] width 163 height 26
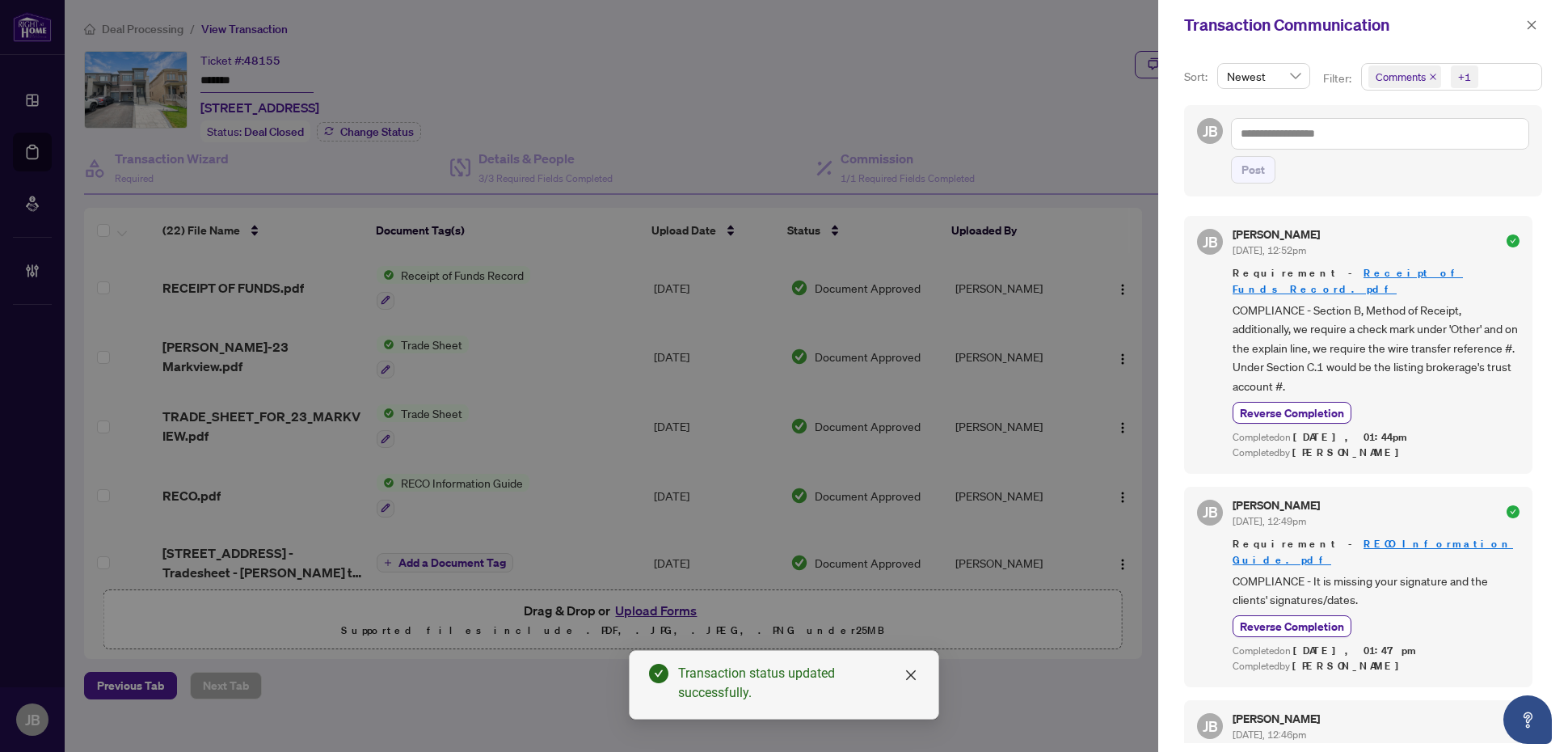
scroll to position [303, 0]
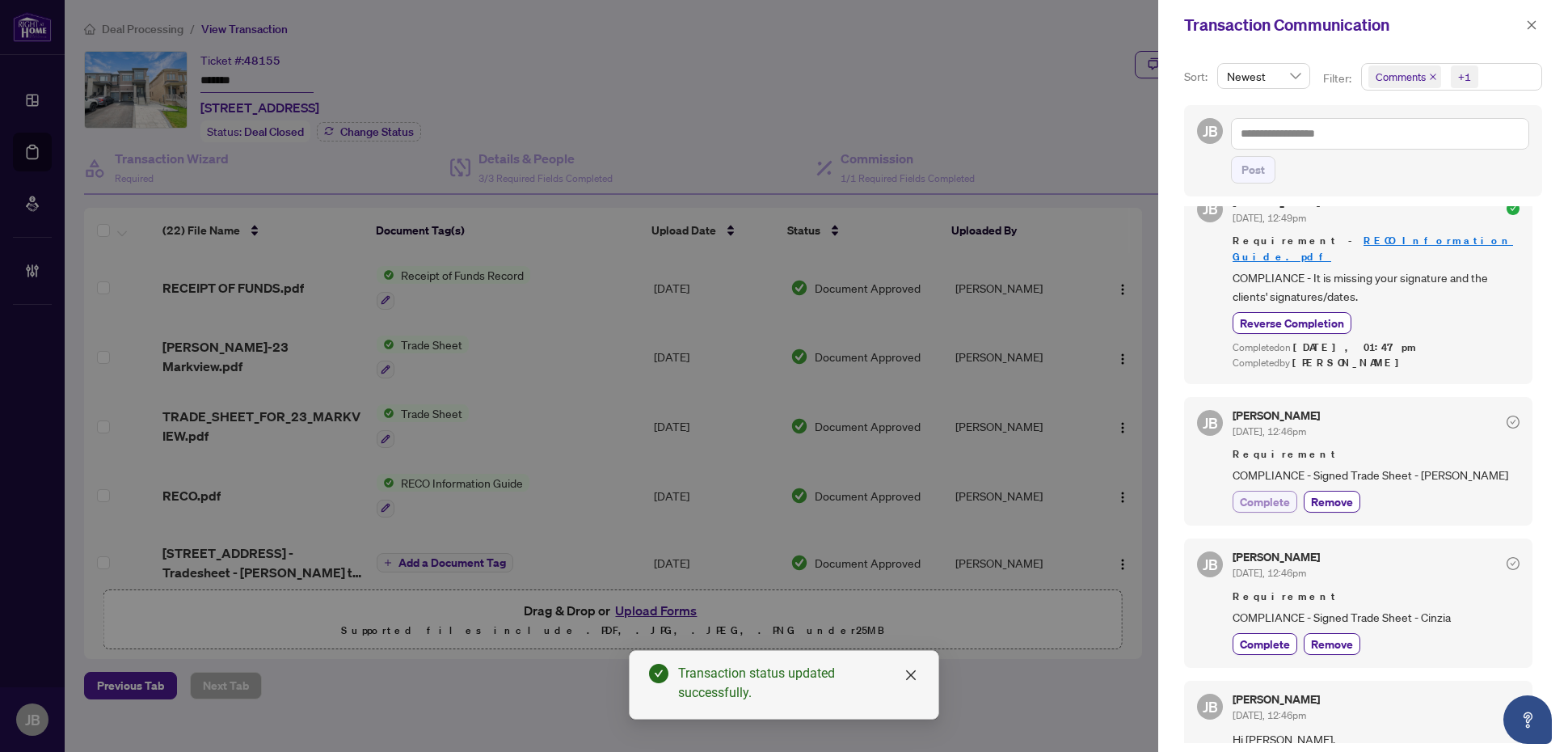
click at [1277, 493] on span "Complete" at bounding box center [1265, 501] width 50 height 17
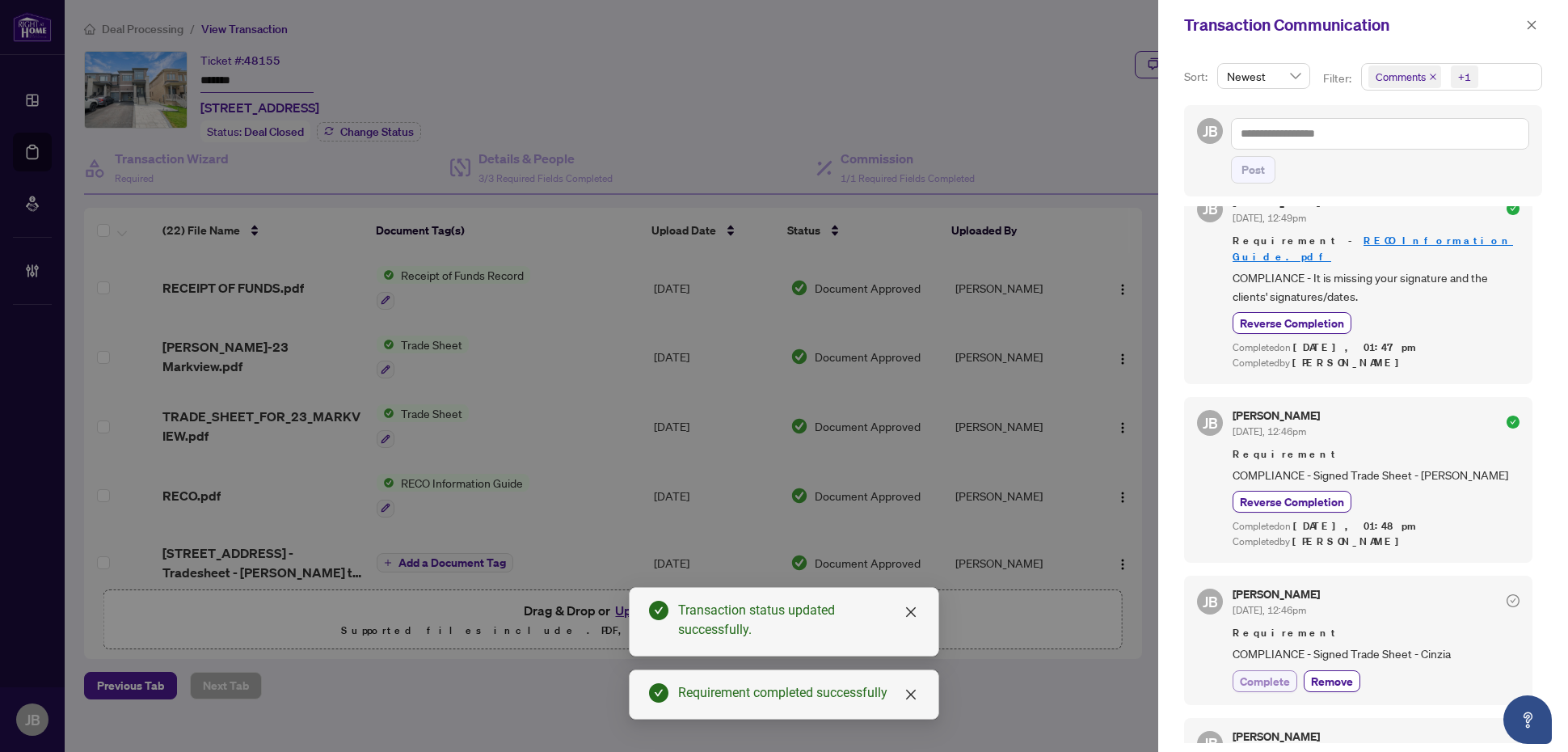
click at [1262, 673] on span "Complete" at bounding box center [1265, 680] width 50 height 17
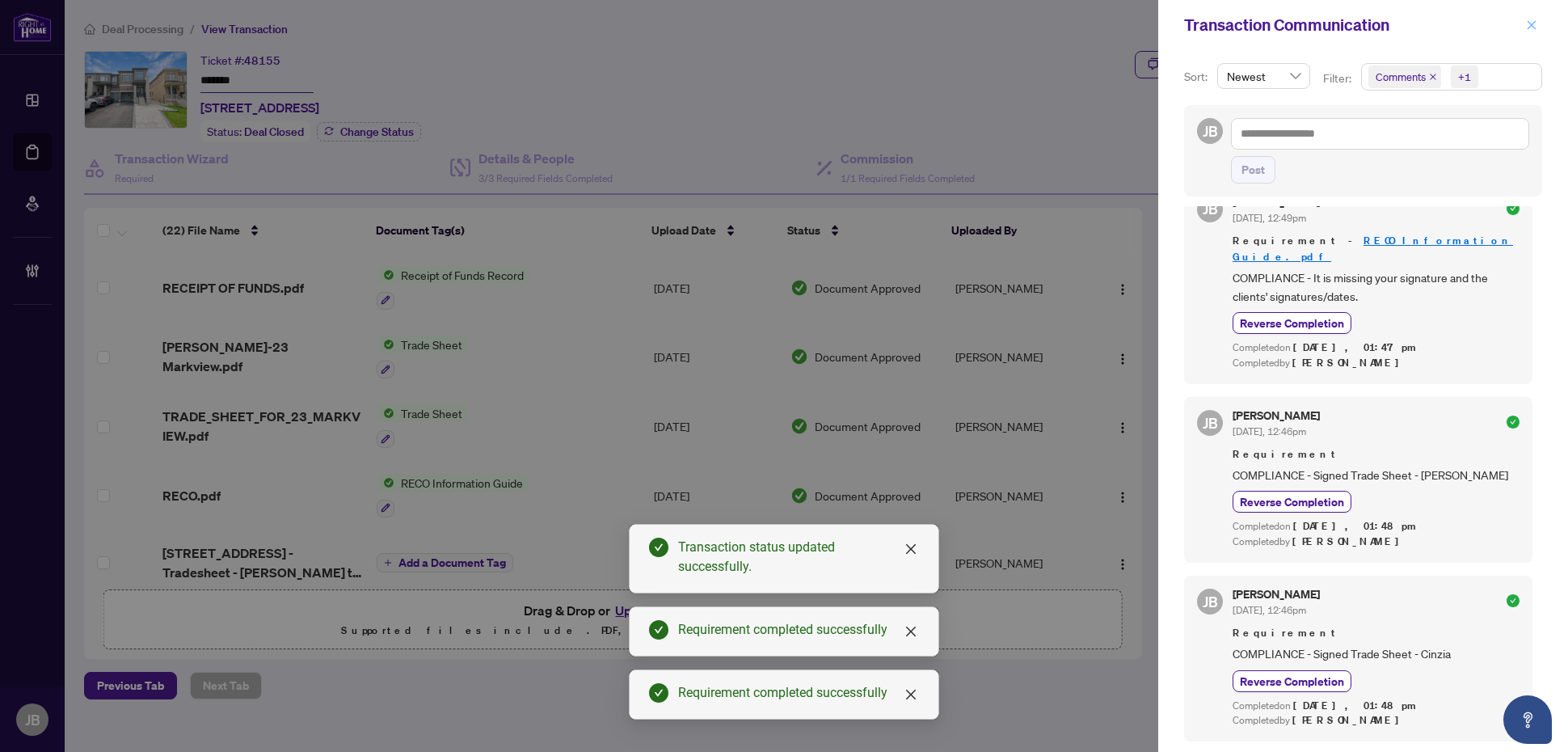
click at [1534, 22] on icon "close" at bounding box center [1531, 24] width 11 height 11
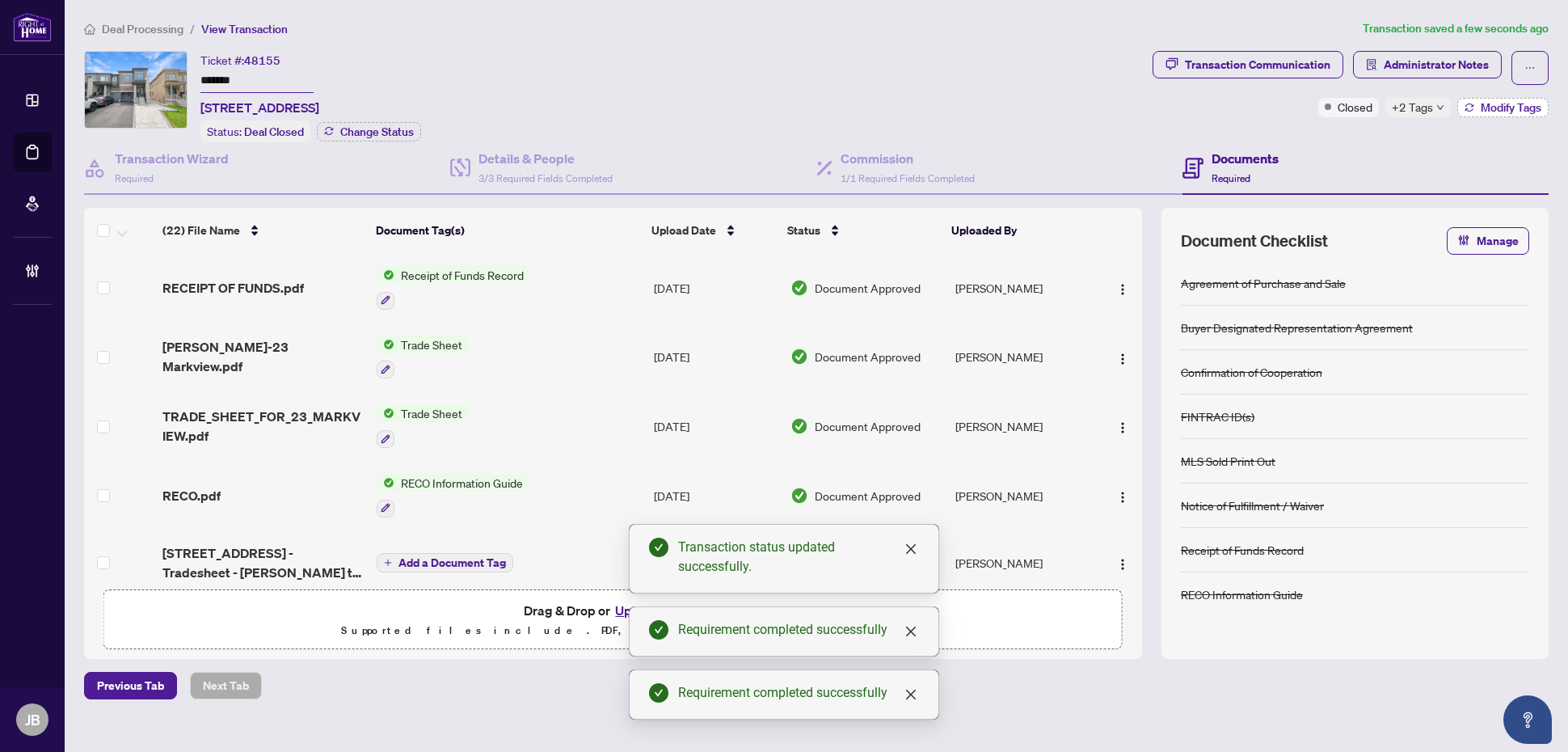
click at [1534, 102] on span "Modify Tags" at bounding box center [1510, 107] width 60 height 11
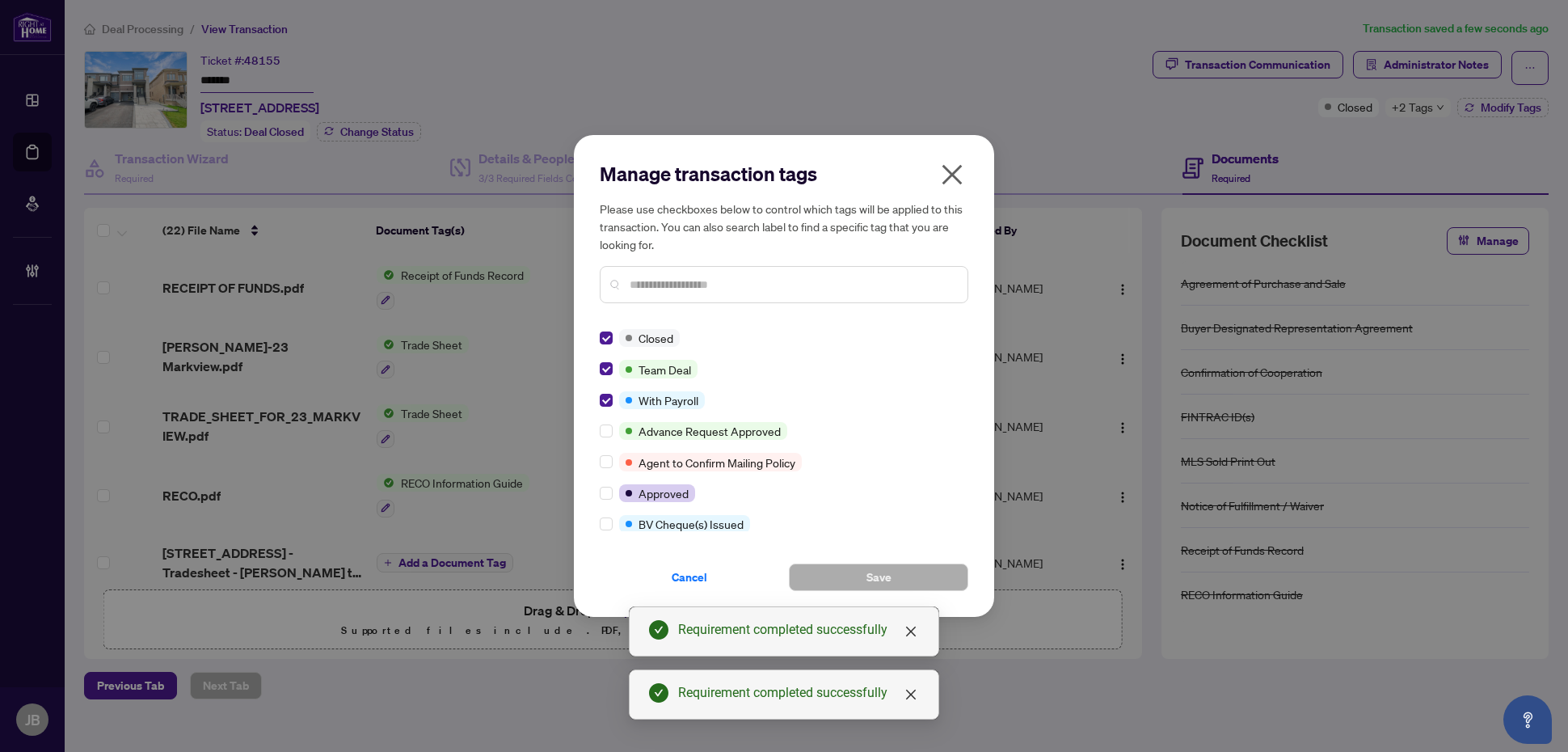
click at [952, 176] on icon "close" at bounding box center [952, 175] width 20 height 20
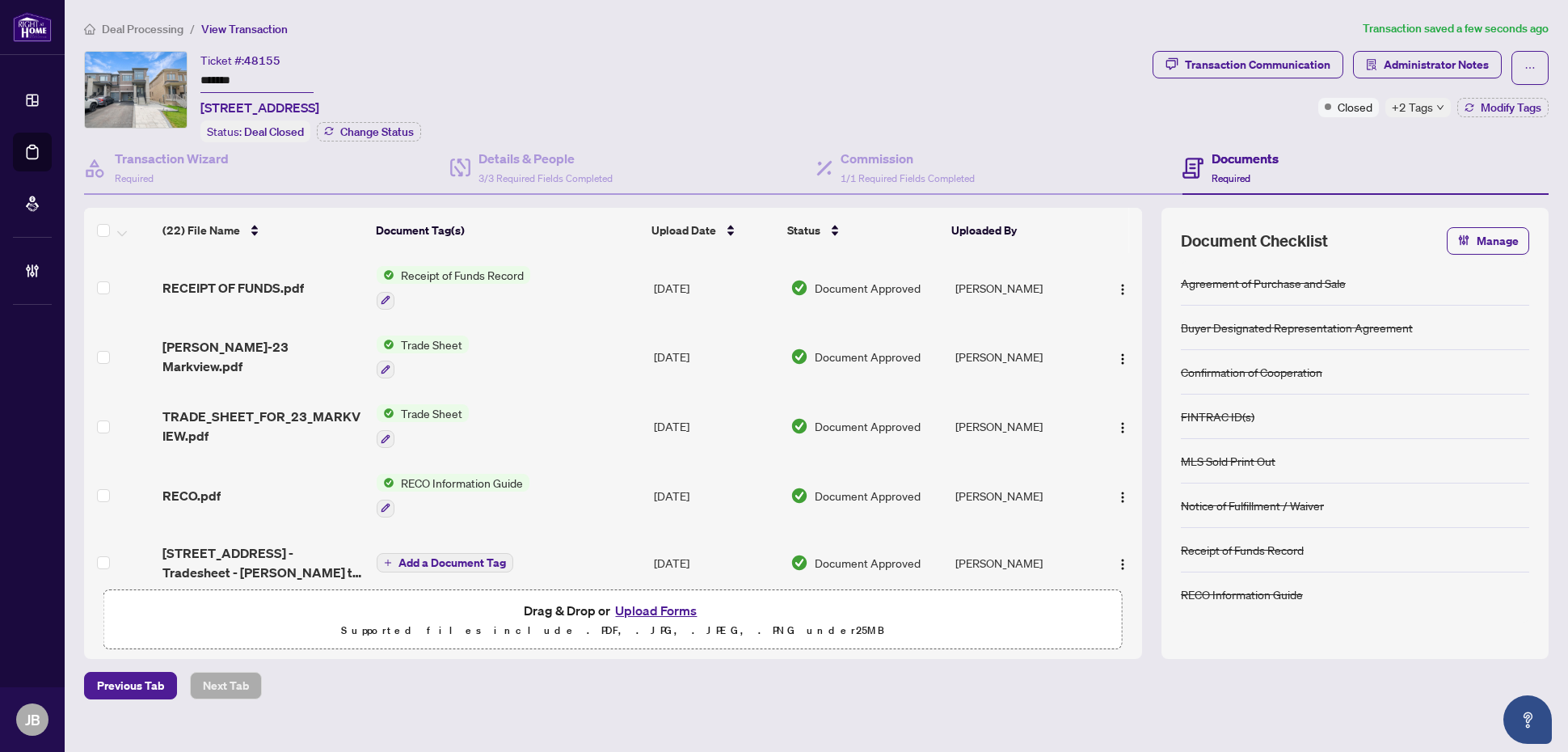
click at [495, 690] on div "Previous Tab Next Tab" at bounding box center [816, 686] width 1465 height 27
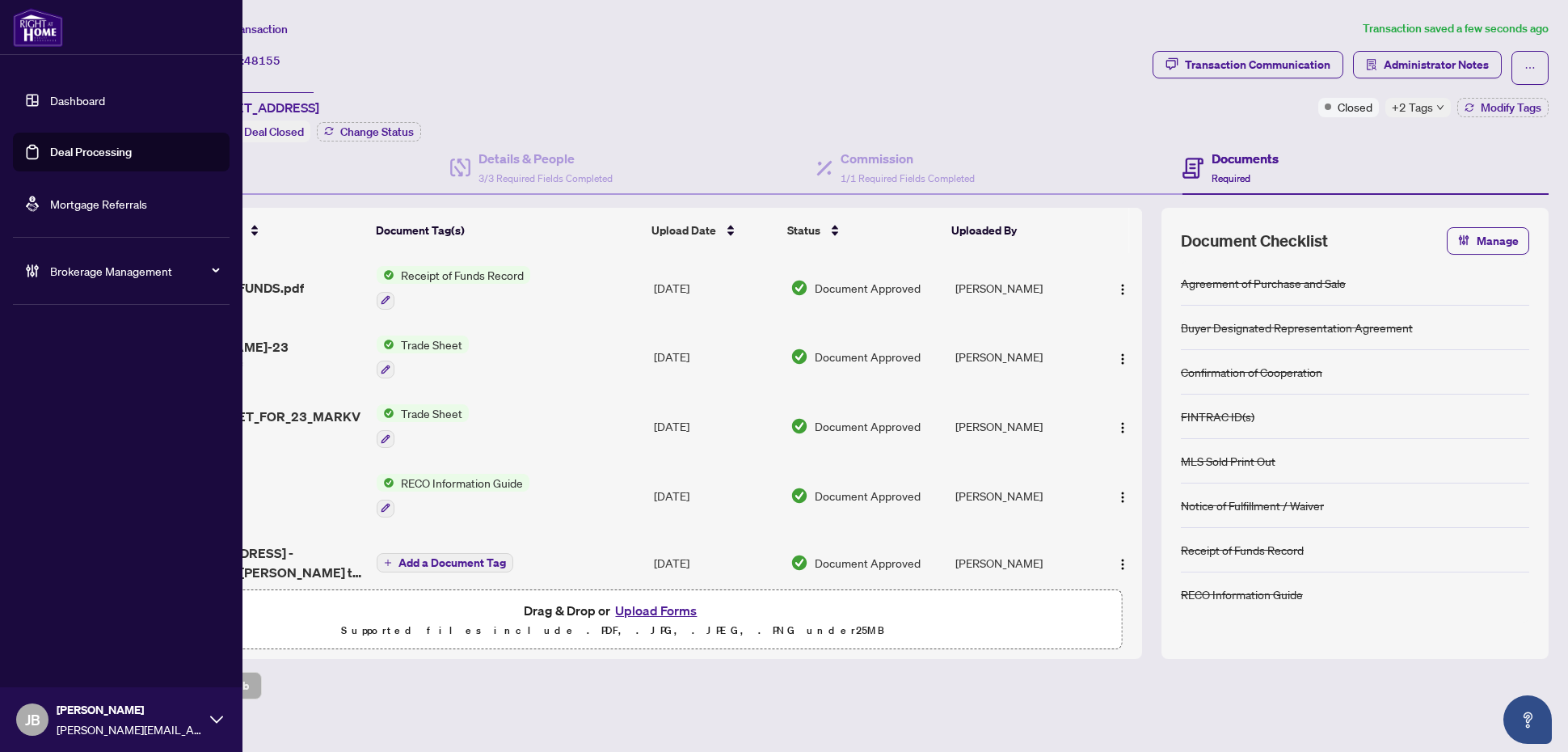
click at [70, 152] on link "Deal Processing" at bounding box center [91, 152] width 82 height 15
